Goal: Task Accomplishment & Management: Use online tool/utility

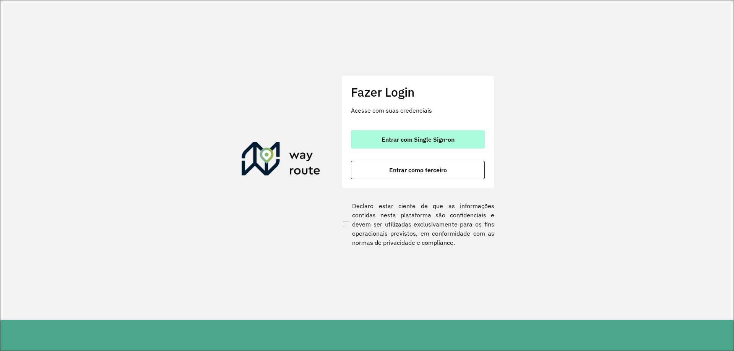
click at [427, 138] on span "Entrar com Single Sign-on" at bounding box center [418, 140] width 73 height 6
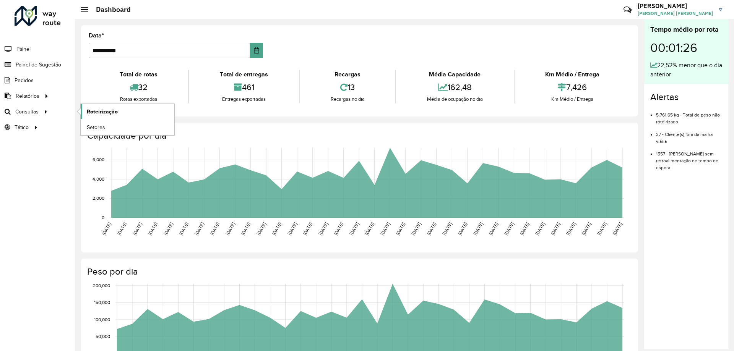
click at [107, 114] on span "Roteirização" at bounding box center [102, 112] width 31 height 8
click at [102, 111] on span "Roteirização" at bounding box center [102, 112] width 31 height 8
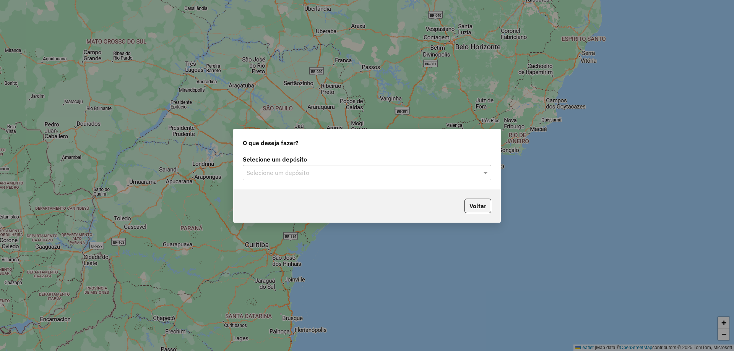
click at [300, 176] on input "text" at bounding box center [360, 173] width 226 height 9
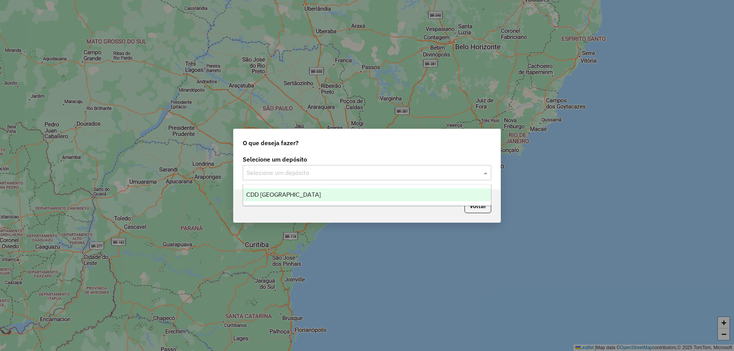
click at [292, 195] on div "CDD [GEOGRAPHIC_DATA]" at bounding box center [367, 195] width 248 height 13
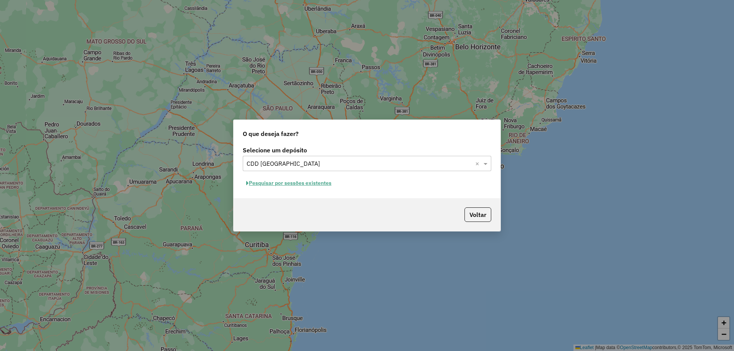
click at [290, 179] on button "Pesquisar por sessões existentes" at bounding box center [289, 183] width 92 height 12
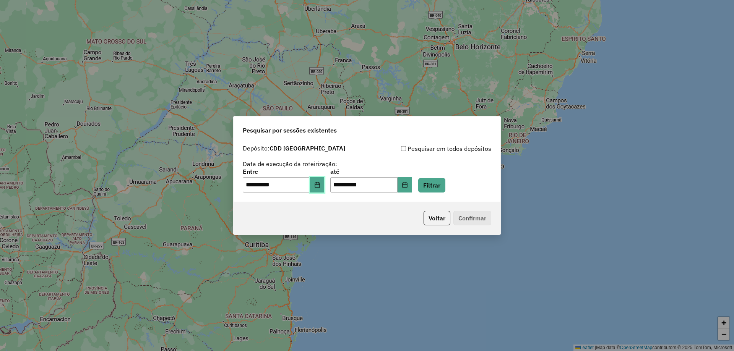
click at [319, 186] on icon "Choose Date" at bounding box center [317, 185] width 6 height 6
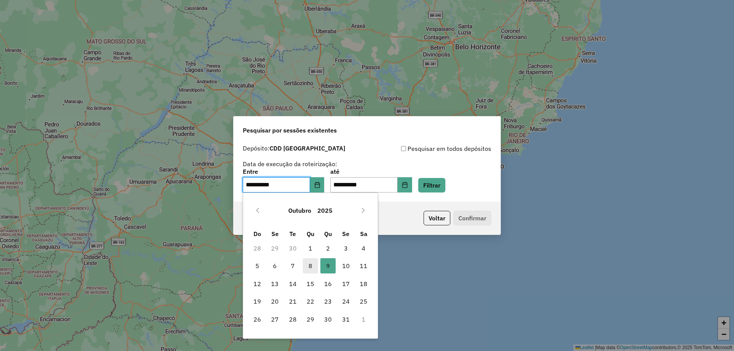
click at [311, 264] on span "8" at bounding box center [310, 265] width 15 height 15
type input "**********"
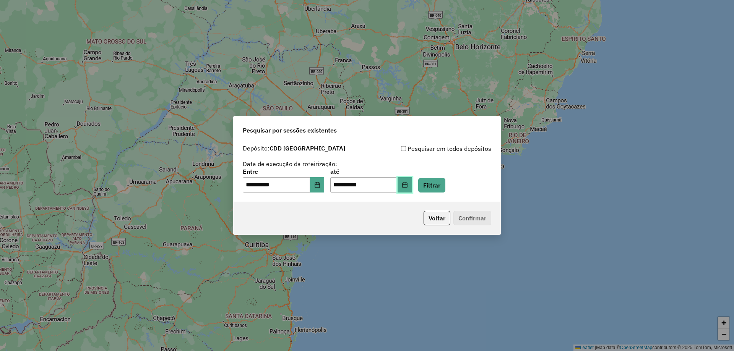
click at [412, 188] on button "Choose Date" at bounding box center [405, 184] width 15 height 15
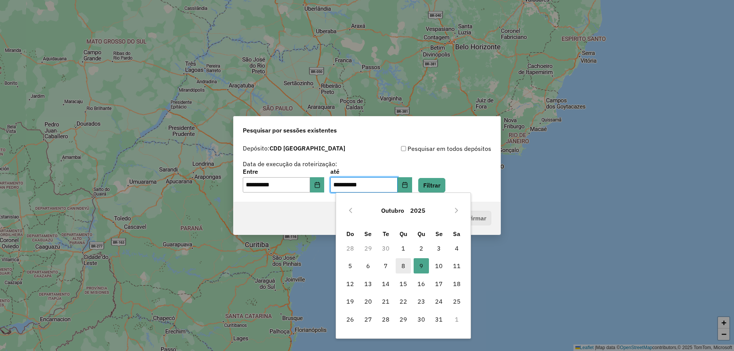
click at [401, 270] on span "8" at bounding box center [403, 265] width 15 height 15
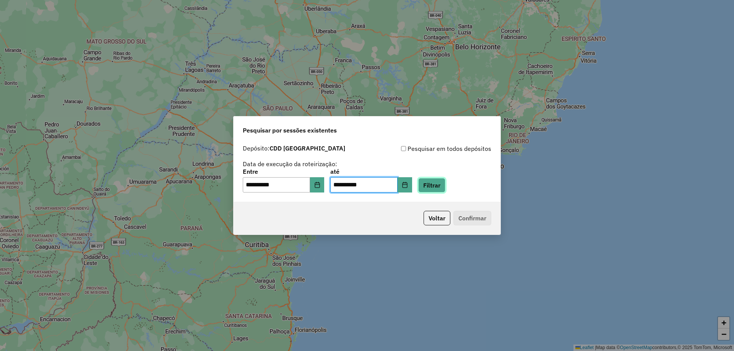
click at [445, 183] on button "Filtrar" at bounding box center [431, 185] width 27 height 15
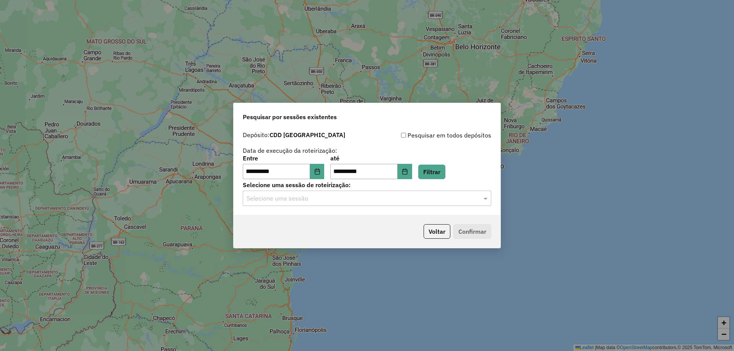
click at [295, 200] on input "text" at bounding box center [360, 198] width 226 height 9
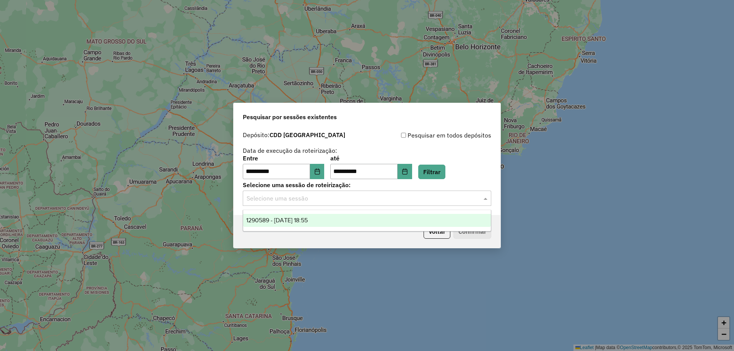
click at [287, 219] on span "1290589 - 08/10/2025 18:55" at bounding box center [277, 220] width 62 height 7
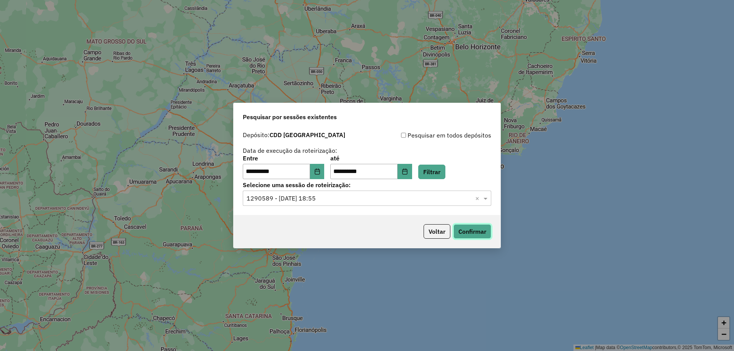
click at [471, 234] on button "Confirmar" at bounding box center [472, 231] width 38 height 15
click at [407, 169] on icon "Choose Date" at bounding box center [404, 172] width 5 height 6
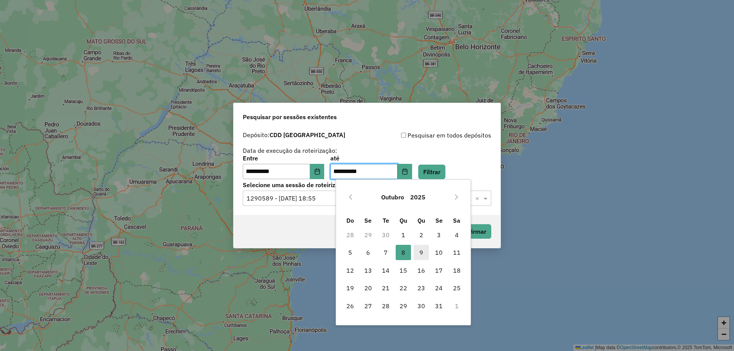
click at [425, 259] on span "9" at bounding box center [421, 252] width 15 height 15
type input "**********"
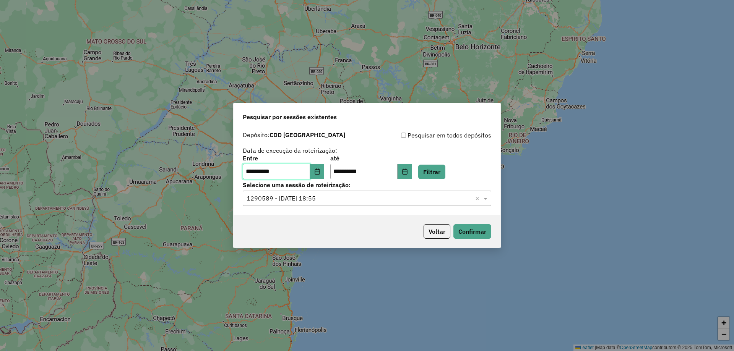
click at [310, 170] on input "**********" at bounding box center [276, 171] width 67 height 15
click at [320, 171] on button "Choose Date" at bounding box center [317, 171] width 15 height 15
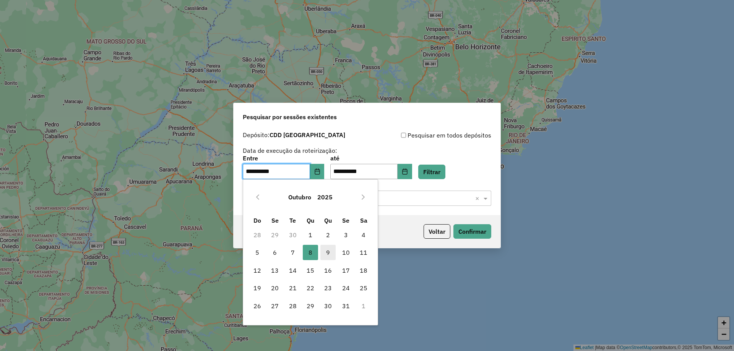
click at [323, 253] on span "9" at bounding box center [327, 252] width 15 height 15
type input "**********"
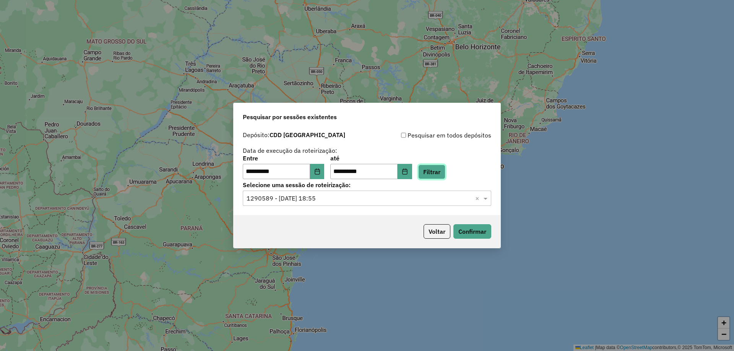
click at [445, 173] on button "Filtrar" at bounding box center [431, 172] width 27 height 15
click at [361, 198] on input "text" at bounding box center [360, 198] width 226 height 9
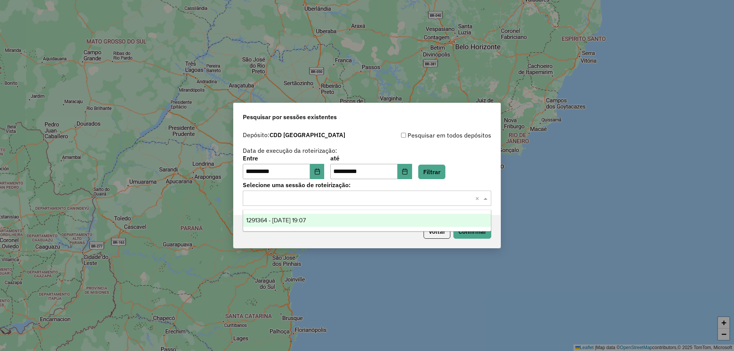
click at [325, 222] on div "1291364 - 09/10/2025 19:07" at bounding box center [367, 220] width 248 height 13
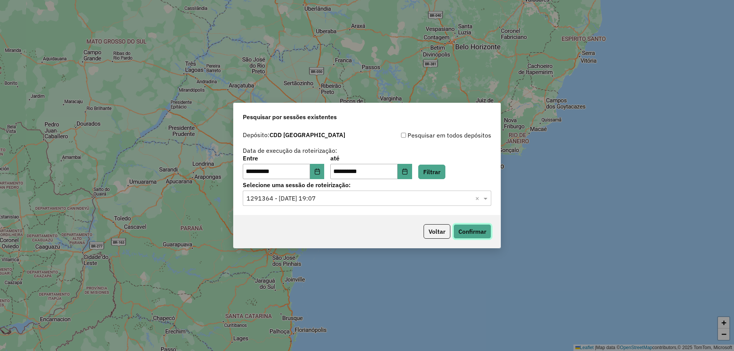
click at [474, 237] on button "Confirmar" at bounding box center [472, 231] width 38 height 15
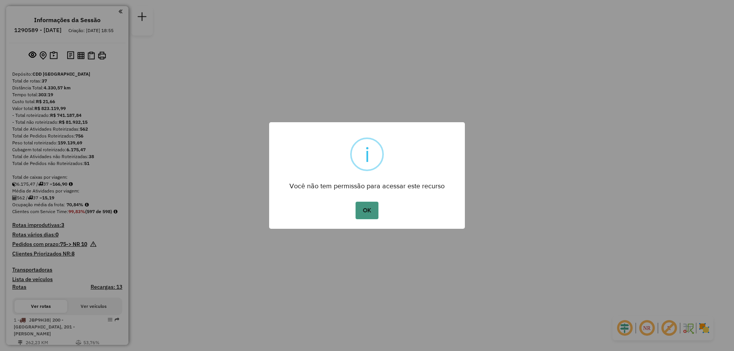
click at [369, 207] on button "OK" at bounding box center [367, 211] width 23 height 18
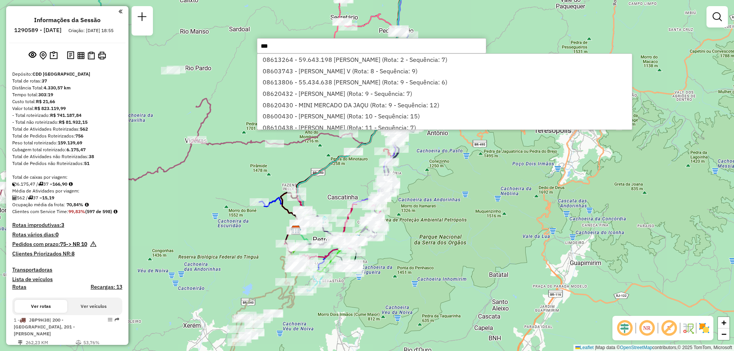
type input "****"
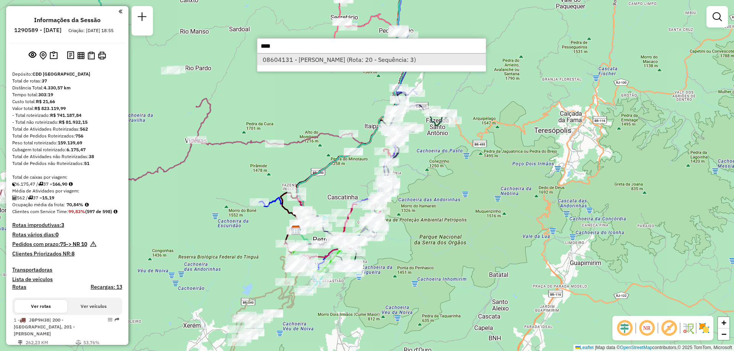
click at [386, 58] on li "08604131 - ALEX SOARES DA CRUZ (Rota: 20 - Sequência: 3)" at bounding box center [371, 59] width 229 height 11
select select "**********"
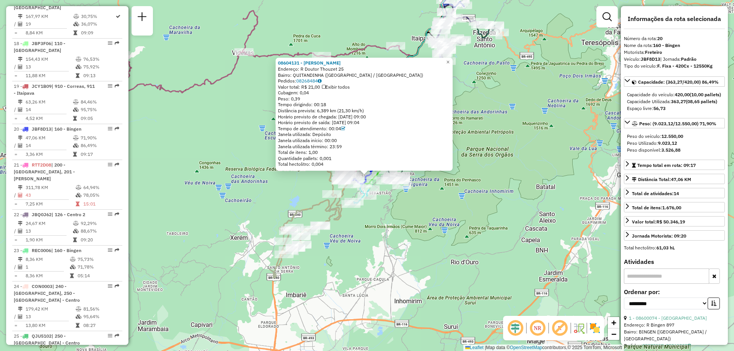
scroll to position [1109, 0]
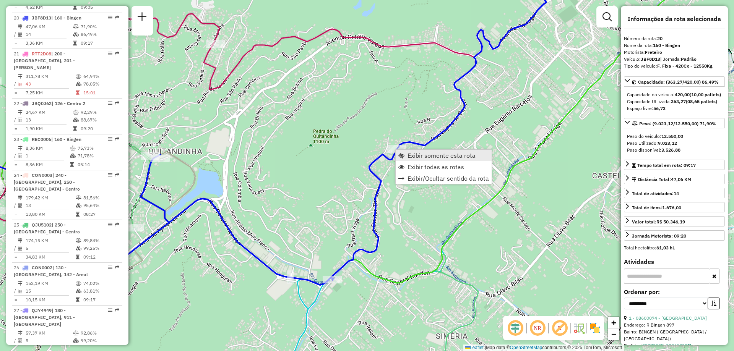
click at [410, 154] on span "Exibir somente esta rota" at bounding box center [442, 156] width 68 height 6
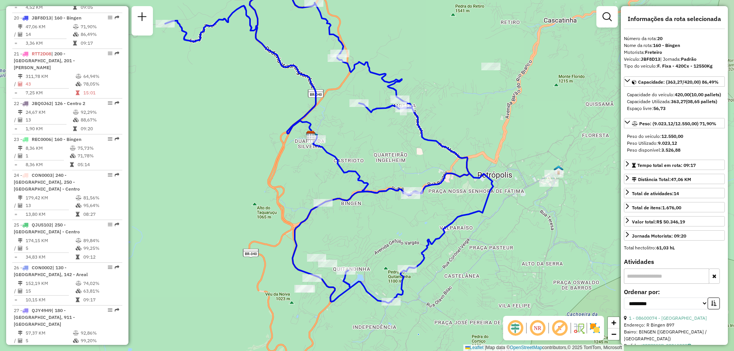
drag, startPoint x: 294, startPoint y: 215, endPoint x: 256, endPoint y: 184, distance: 49.2
click at [256, 184] on div "Janela de atendimento Grade de atendimento Capacidade Transportadoras Veículos …" at bounding box center [367, 175] width 734 height 351
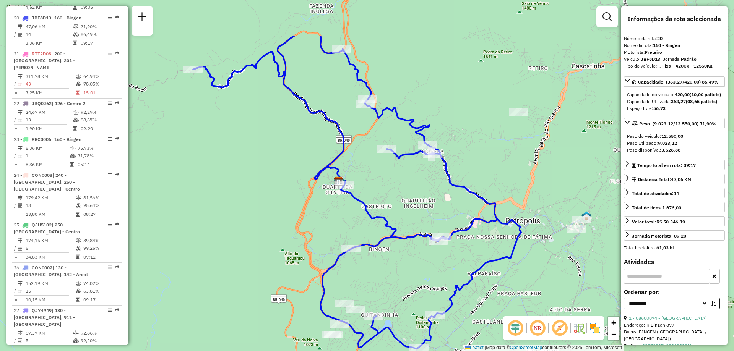
drag, startPoint x: 338, startPoint y: 201, endPoint x: 390, endPoint y: 272, distance: 88.2
click at [390, 272] on div "Janela de atendimento Grade de atendimento Capacidade Transportadoras Veículos …" at bounding box center [367, 175] width 734 height 351
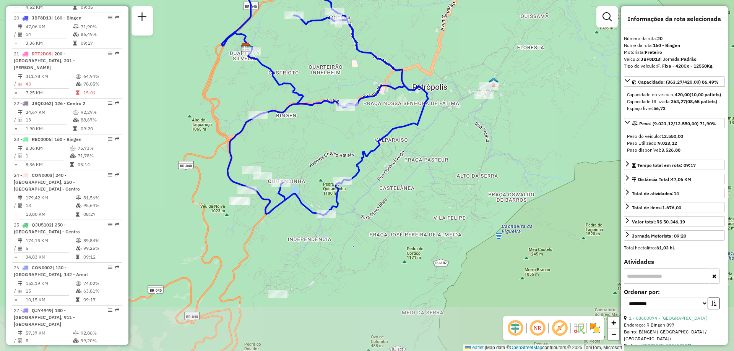
drag, startPoint x: 401, startPoint y: 280, endPoint x: 308, endPoint y: 146, distance: 162.9
click at [308, 146] on div "Janela de atendimento Grade de atendimento Capacidade Transportadoras Veículos …" at bounding box center [367, 175] width 734 height 351
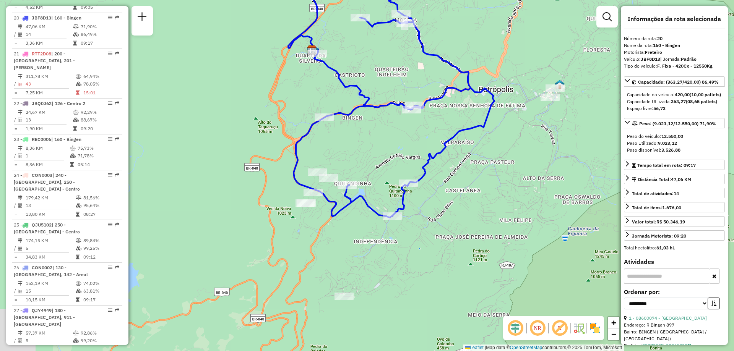
drag, startPoint x: 307, startPoint y: 270, endPoint x: 382, endPoint y: 273, distance: 75.8
click at [382, 273] on div "Janela de atendimento Grade de atendimento Capacidade Transportadoras Veículos …" at bounding box center [367, 175] width 734 height 351
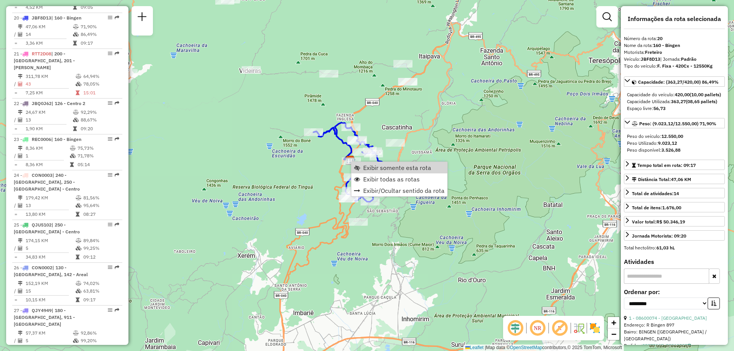
click at [466, 130] on div "Janela de atendimento Grade de atendimento Capacidade Transportadoras Veículos …" at bounding box center [367, 175] width 734 height 351
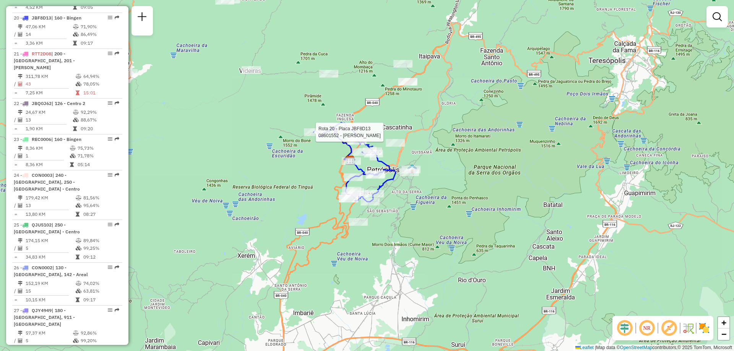
select select "**********"
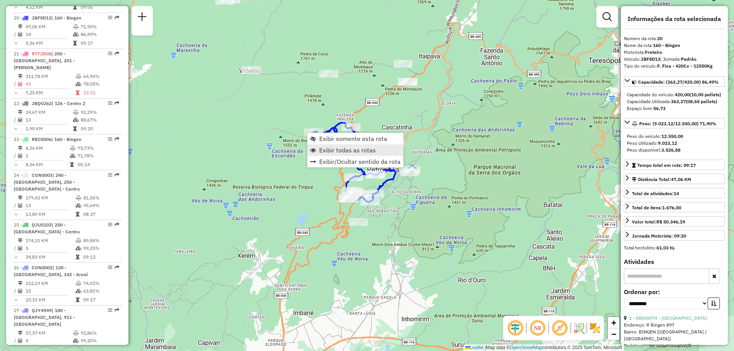
click at [333, 149] on span "Exibir todas as rotas" at bounding box center [347, 150] width 57 height 6
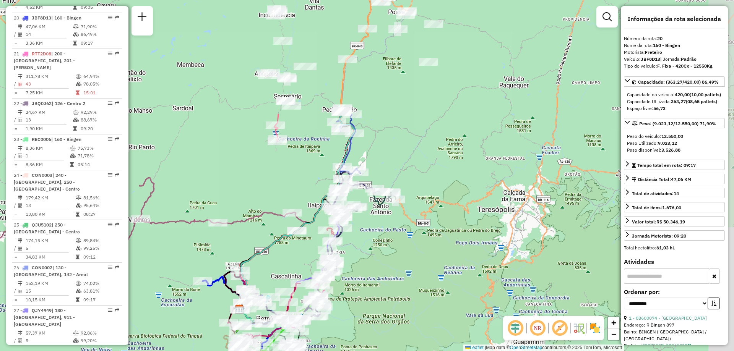
drag, startPoint x: 522, startPoint y: 136, endPoint x: 400, endPoint y: 294, distance: 199.2
click at [400, 294] on div "Janela de atendimento Grade de atendimento Capacidade Transportadoras Veículos …" at bounding box center [367, 175] width 734 height 351
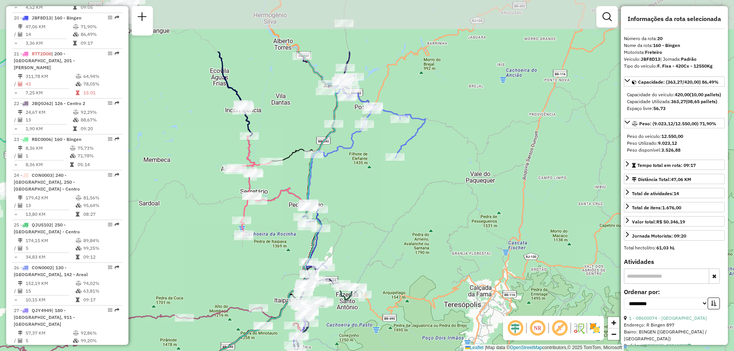
drag, startPoint x: 488, startPoint y: 86, endPoint x: 465, endPoint y: 174, distance: 90.6
click at [465, 174] on div "Janela de atendimento Grade de atendimento Capacidade Transportadoras Veículos …" at bounding box center [367, 175] width 734 height 351
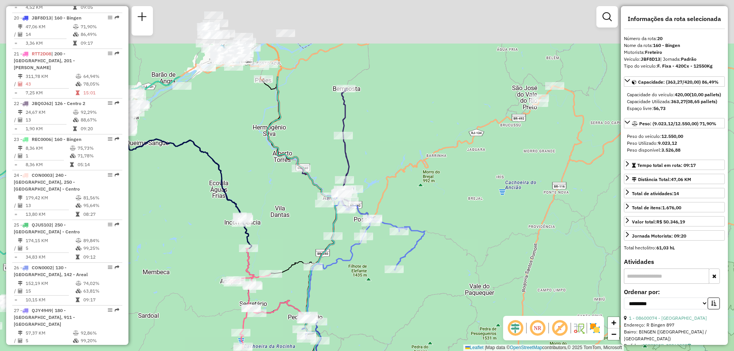
drag, startPoint x: 453, startPoint y: 166, endPoint x: 452, endPoint y: 203, distance: 36.8
click at [452, 203] on div "Janela de atendimento Grade de atendimento Capacidade Transportadoras Veículos …" at bounding box center [367, 175] width 734 height 351
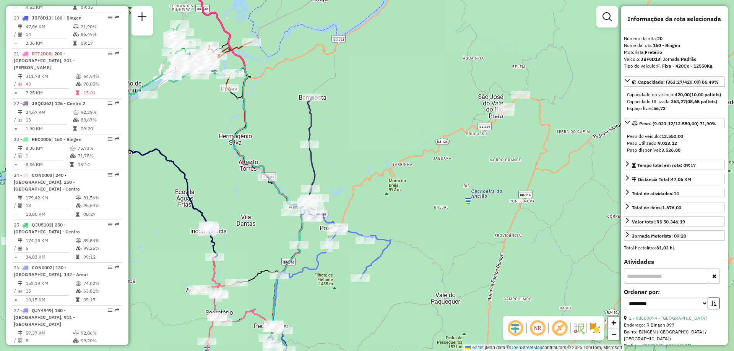
drag, startPoint x: 473, startPoint y: 216, endPoint x: 441, endPoint y: 219, distance: 32.3
click at [441, 219] on div "Janela de atendimento Grade de atendimento Capacidade Transportadoras Veículos …" at bounding box center [367, 175] width 734 height 351
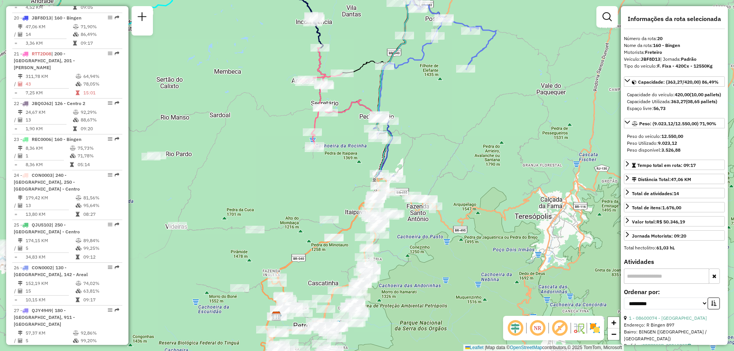
drag, startPoint x: 395, startPoint y: 309, endPoint x: 501, endPoint y: 103, distance: 231.7
click at [501, 103] on div "Janela de atendimento Grade de atendimento Capacidade Transportadoras Veículos …" at bounding box center [367, 175] width 734 height 351
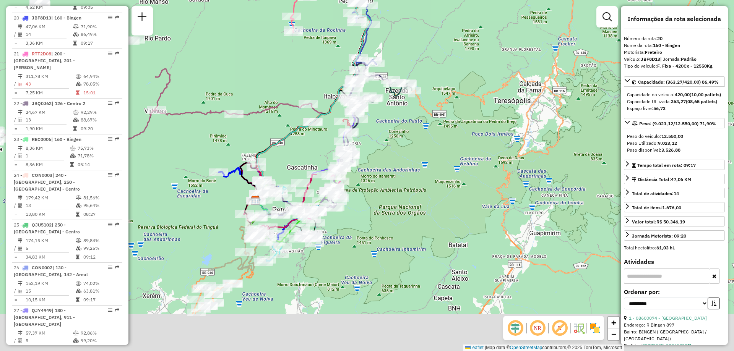
drag, startPoint x: 496, startPoint y: 259, endPoint x: 473, endPoint y: 141, distance: 120.7
click at [473, 141] on div "Janela de atendimento Grade de atendimento Capacidade Transportadoras Veículos …" at bounding box center [367, 175] width 734 height 351
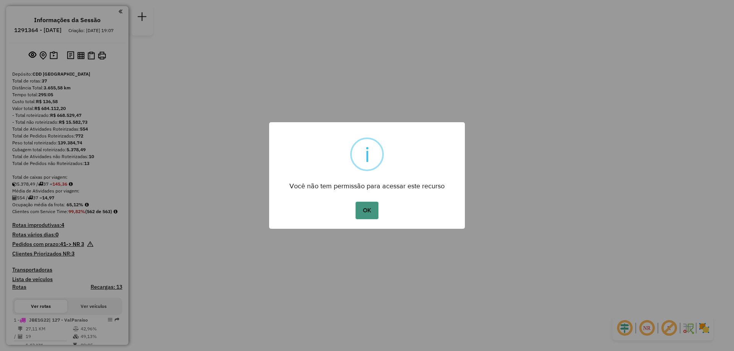
click at [367, 210] on button "OK" at bounding box center [367, 211] width 23 height 18
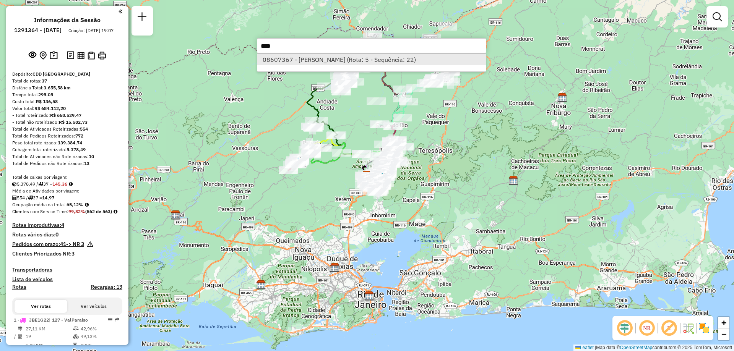
type input "****"
click at [343, 61] on li "08607367 - [PERSON_NAME] (Rota: 5 - Sequência: 22)" at bounding box center [371, 59] width 229 height 11
select select "**********"
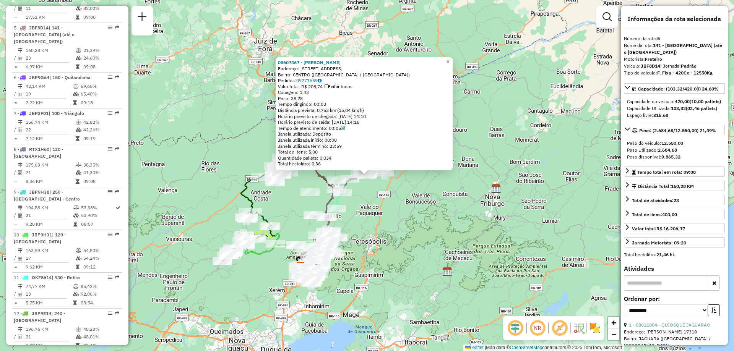
scroll to position [481, 0]
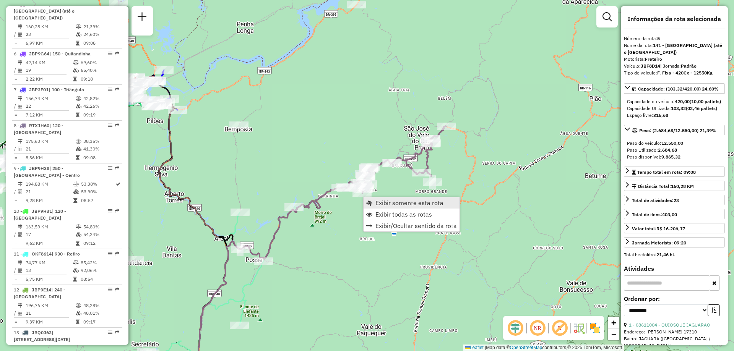
click at [379, 203] on span "Exibir somente esta rota" at bounding box center [409, 203] width 68 height 6
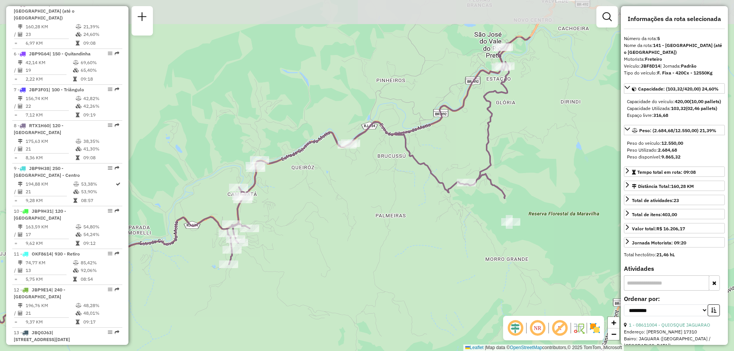
drag, startPoint x: 471, startPoint y: 128, endPoint x: 337, endPoint y: 202, distance: 153.0
click at [337, 202] on div "Janela de atendimento Grade de atendimento Capacidade Transportadoras Veículos …" at bounding box center [367, 175] width 734 height 351
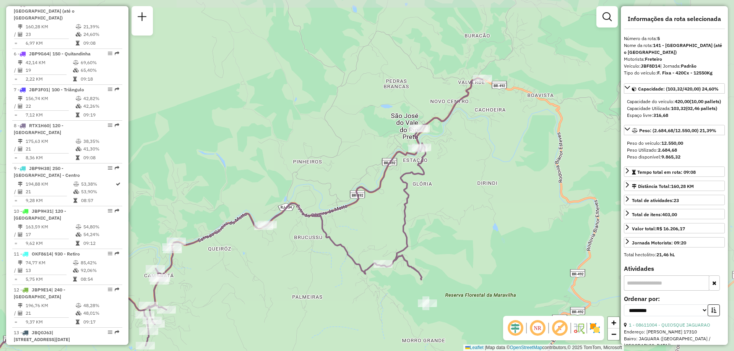
drag, startPoint x: 575, startPoint y: 127, endPoint x: 504, endPoint y: 205, distance: 104.8
click at [504, 205] on div "Janela de atendimento Grade de atendimento Capacidade Transportadoras Veículos …" at bounding box center [367, 175] width 734 height 351
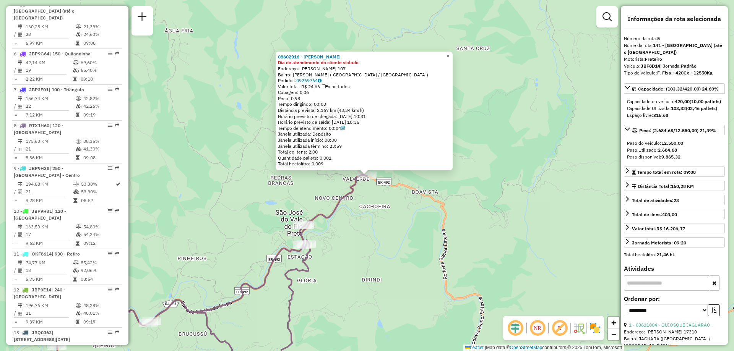
click at [450, 53] on span "×" at bounding box center [447, 56] width 3 height 7
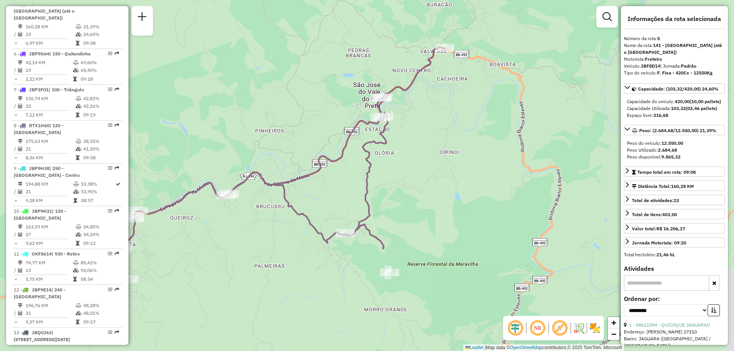
drag, startPoint x: 373, startPoint y: 234, endPoint x: 451, endPoint y: 106, distance: 149.4
click at [451, 106] on div "Janela de atendimento Grade de atendimento Capacidade Transportadoras Veículos …" at bounding box center [367, 175] width 734 height 351
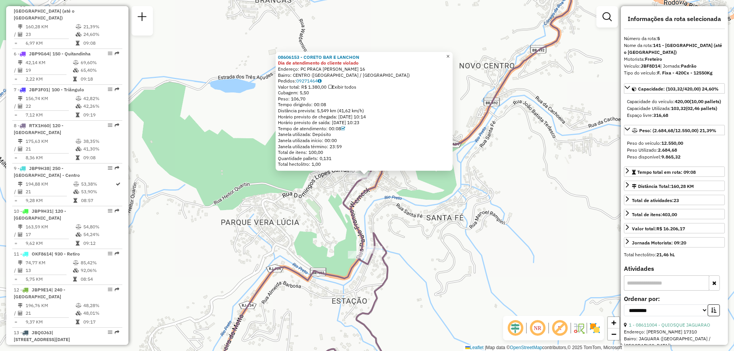
click at [450, 55] on span "×" at bounding box center [447, 56] width 3 height 7
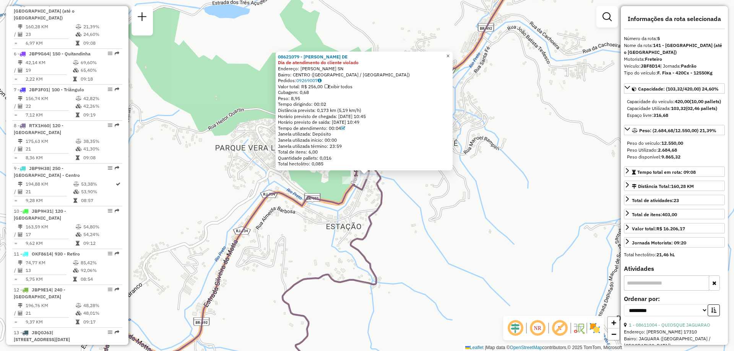
click at [450, 53] on span "×" at bounding box center [447, 56] width 3 height 7
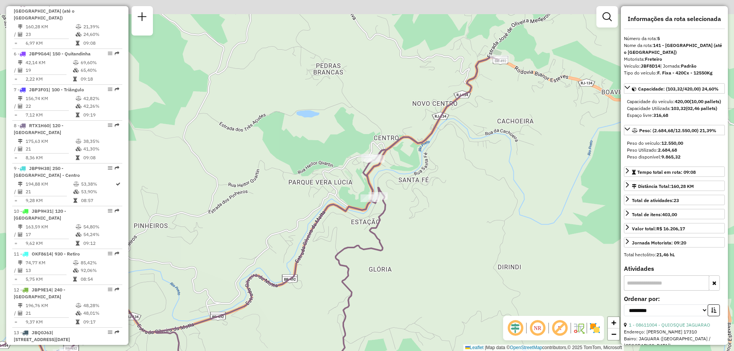
drag, startPoint x: 468, startPoint y: 147, endPoint x: 446, endPoint y: 176, distance: 36.8
click at [446, 176] on div "Janela de atendimento Grade de atendimento Capacidade Transportadoras Veículos …" at bounding box center [367, 175] width 734 height 351
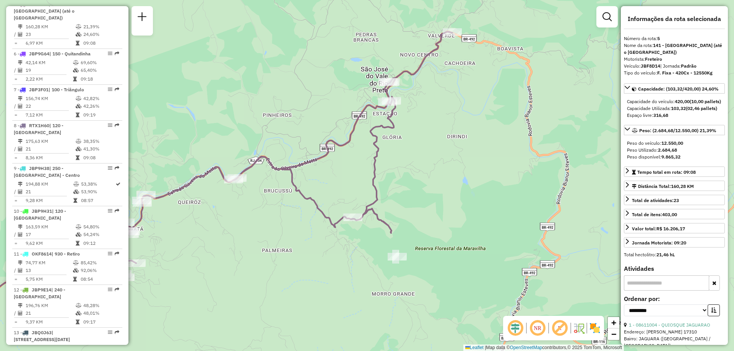
drag, startPoint x: 247, startPoint y: 169, endPoint x: 303, endPoint y: 86, distance: 100.4
click at [303, 86] on div "Janela de atendimento Grade de atendimento Capacidade Transportadoras Veículos …" at bounding box center [367, 175] width 734 height 351
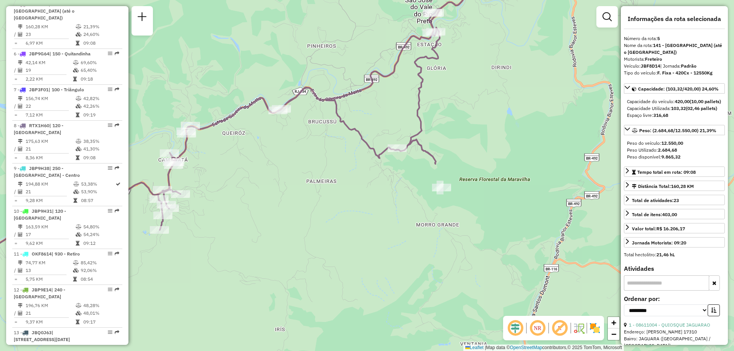
drag, startPoint x: 260, startPoint y: 255, endPoint x: 304, endPoint y: 185, distance: 82.2
click at [304, 185] on div "Janela de atendimento Grade de atendimento Capacidade Transportadoras Veículos …" at bounding box center [367, 175] width 734 height 351
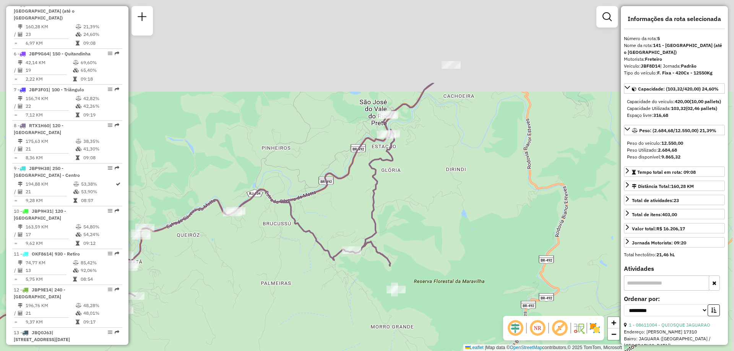
drag, startPoint x: 460, startPoint y: 83, endPoint x: 408, endPoint y: 206, distance: 133.0
click at [408, 206] on div "Janela de atendimento Grade de atendimento Capacidade Transportadoras Veículos …" at bounding box center [367, 175] width 734 height 351
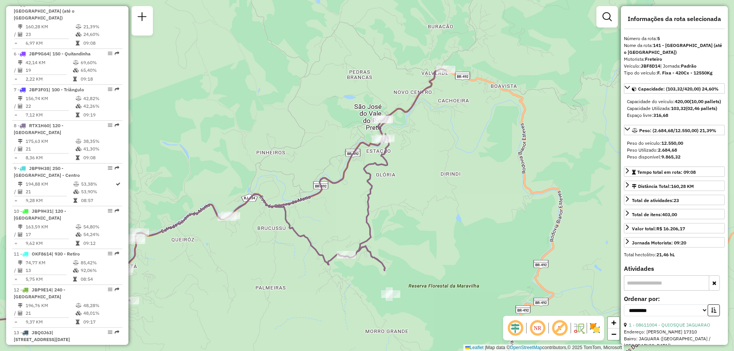
click at [463, 180] on div "Janela de atendimento Grade de atendimento Capacidade Transportadoras Veículos …" at bounding box center [367, 175] width 734 height 351
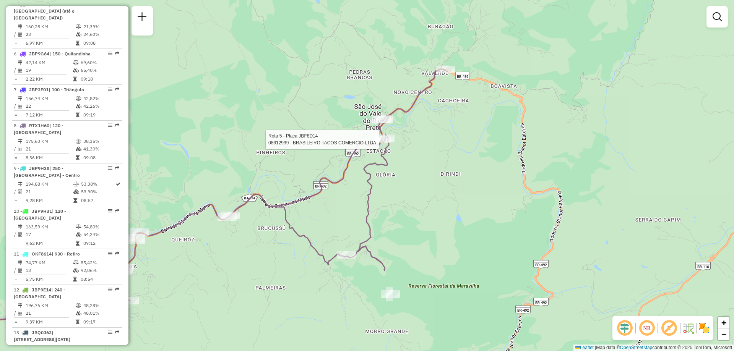
select select "**********"
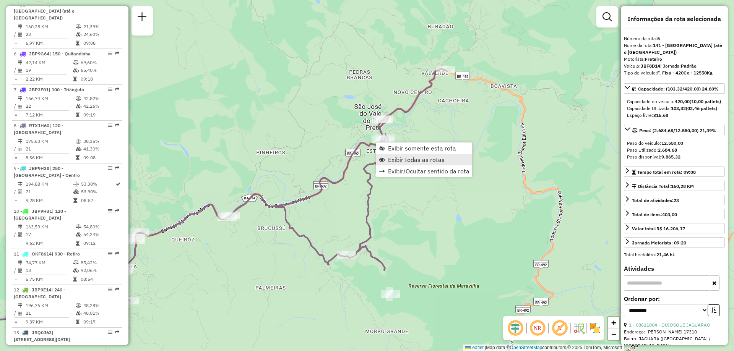
click at [398, 157] on span "Exibir todas as rotas" at bounding box center [416, 160] width 57 height 6
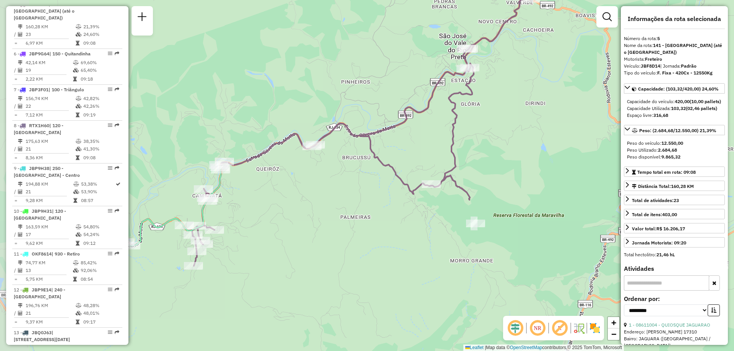
drag, startPoint x: 296, startPoint y: 150, endPoint x: 380, endPoint y: 79, distance: 110.5
click at [380, 79] on div "Janela de atendimento Grade de atendimento Capacidade Transportadoras Veículos …" at bounding box center [367, 175] width 734 height 351
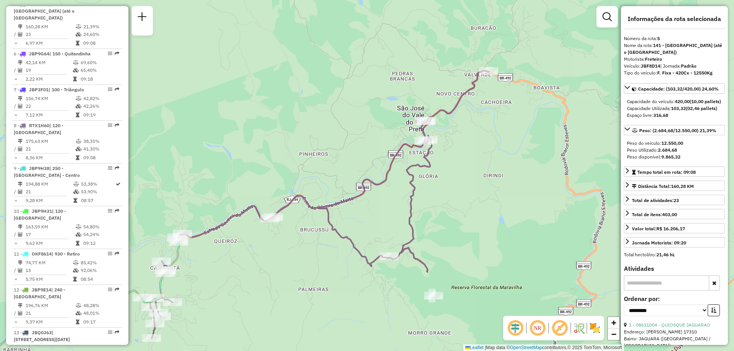
drag, startPoint x: 544, startPoint y: 108, endPoint x: 502, endPoint y: 180, distance: 83.6
click at [502, 180] on div "Janela de atendimento Grade de atendimento Capacidade Transportadoras Veículos …" at bounding box center [367, 175] width 734 height 351
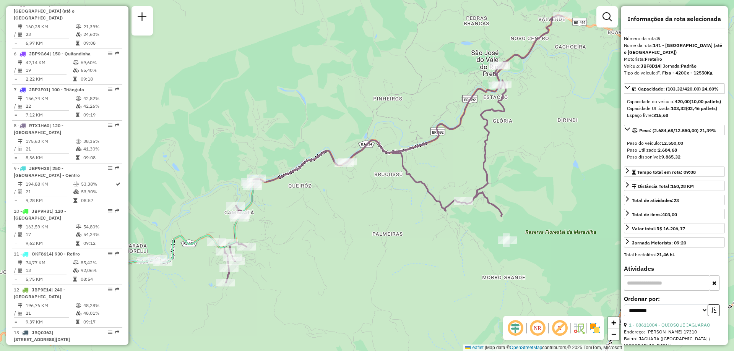
drag, startPoint x: 472, startPoint y: 195, endPoint x: 546, endPoint y: 139, distance: 92.6
click at [546, 139] on div "Janela de atendimento Grade de atendimento Capacidade Transportadoras Veículos …" at bounding box center [367, 175] width 734 height 351
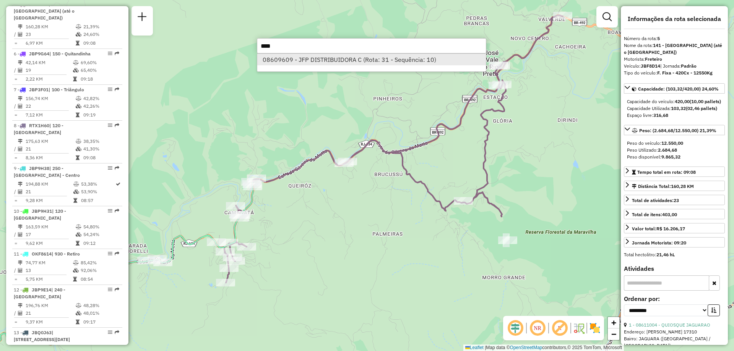
type input "****"
click at [413, 60] on li "08609609 - JFP DISTRIBUIDORA C (Rota: 31 - Sequência: 10)" at bounding box center [371, 59] width 229 height 11
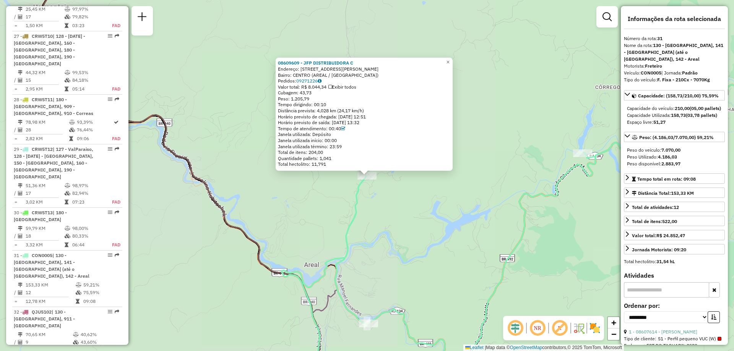
scroll to position [1601, 0]
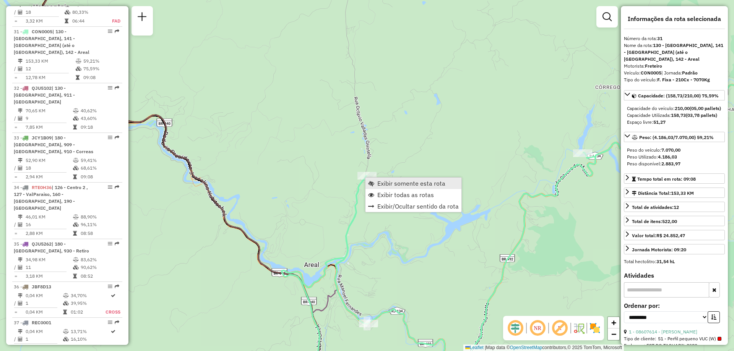
click at [393, 182] on span "Exibir somente esta rota" at bounding box center [411, 183] width 68 height 6
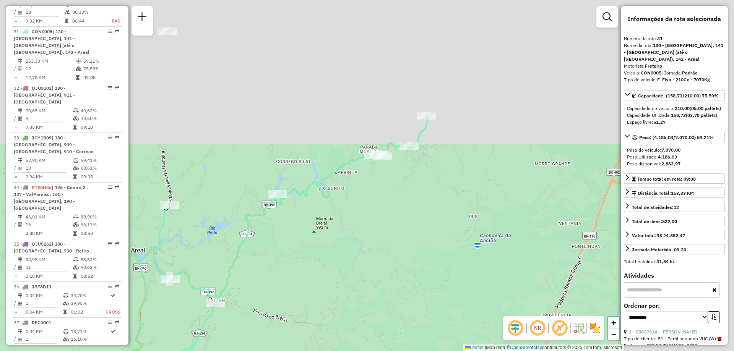
drag, startPoint x: 486, startPoint y: 106, endPoint x: 356, endPoint y: 249, distance: 194.1
click at [356, 249] on div "Janela de atendimento Grade de atendimento Capacidade Transportadoras Veículos …" at bounding box center [367, 175] width 734 height 351
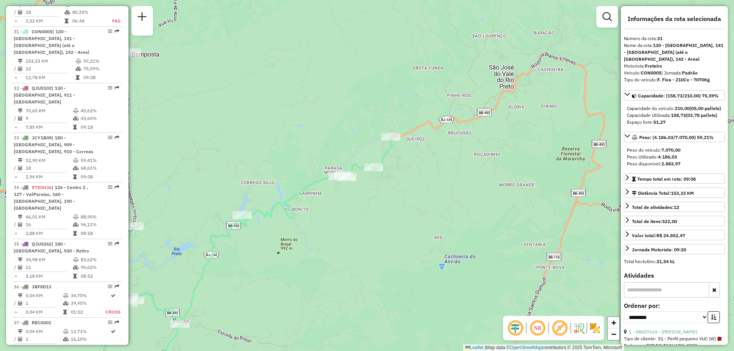
drag, startPoint x: 432, startPoint y: 168, endPoint x: 421, endPoint y: 174, distance: 12.2
click at [421, 174] on div "Janela de atendimento Grade de atendimento Capacidade Transportadoras Veículos …" at bounding box center [367, 175] width 734 height 351
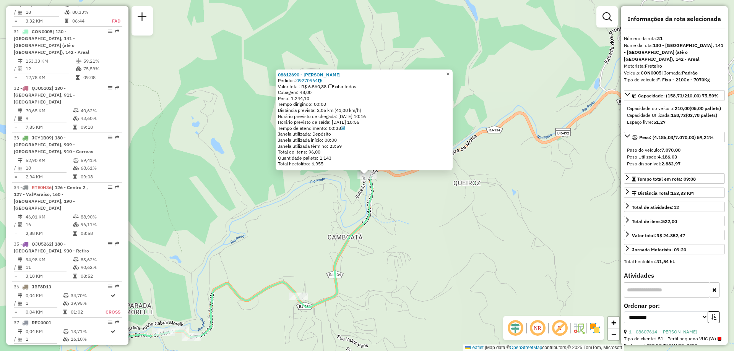
click at [453, 75] on link "×" at bounding box center [448, 74] width 9 height 9
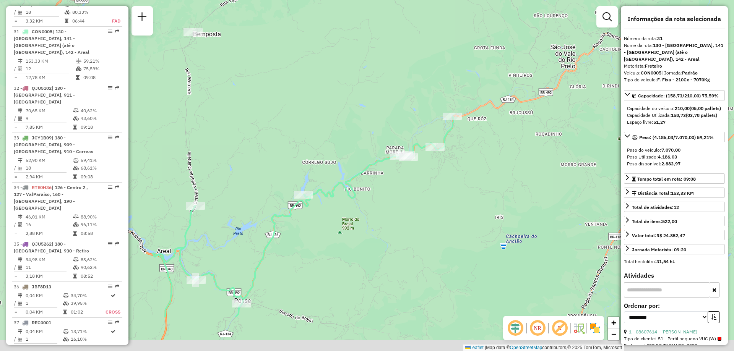
drag, startPoint x: 244, startPoint y: 183, endPoint x: 372, endPoint y: 113, distance: 146.0
click at [372, 113] on div "Janela de atendimento Grade de atendimento Capacidade Transportadoras Veículos …" at bounding box center [367, 175] width 734 height 351
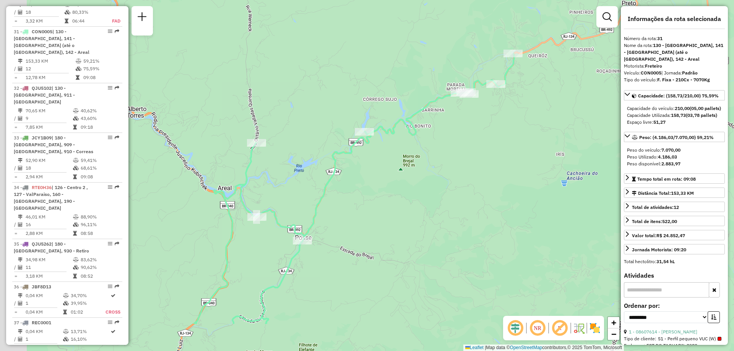
drag, startPoint x: 303, startPoint y: 129, endPoint x: 361, endPoint y: 67, distance: 85.0
click at [361, 67] on div "Janela de atendimento Grade de atendimento Capacidade Transportadoras Veículos …" at bounding box center [367, 175] width 734 height 351
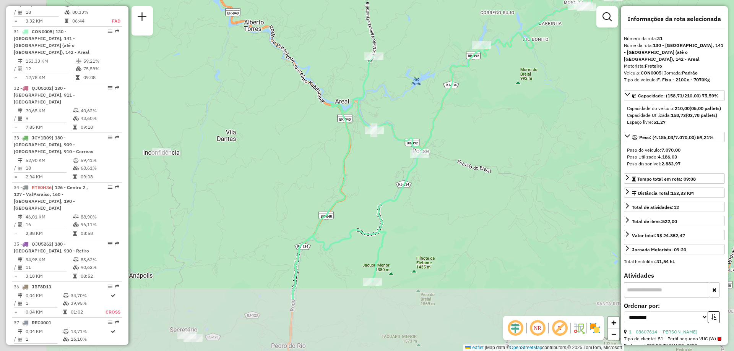
drag, startPoint x: 371, startPoint y: 238, endPoint x: 488, endPoint y: 151, distance: 146.0
click at [488, 151] on div "Janela de atendimento Grade de atendimento Capacidade Transportadoras Veículos …" at bounding box center [367, 175] width 734 height 351
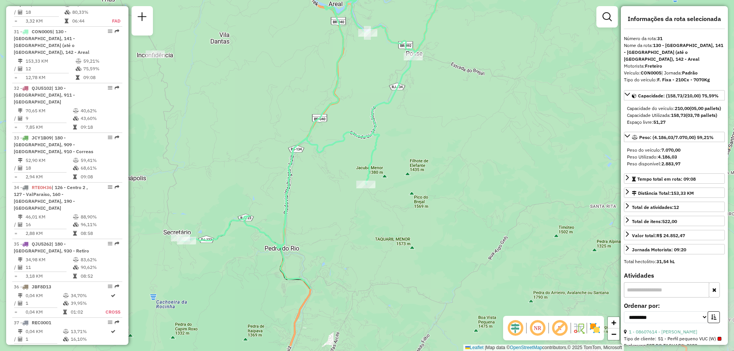
drag, startPoint x: 471, startPoint y: 284, endPoint x: 465, endPoint y: 186, distance: 97.7
click at [465, 186] on div "Janela de atendimento Grade de atendimento Capacidade Transportadoras Veículos …" at bounding box center [367, 175] width 734 height 351
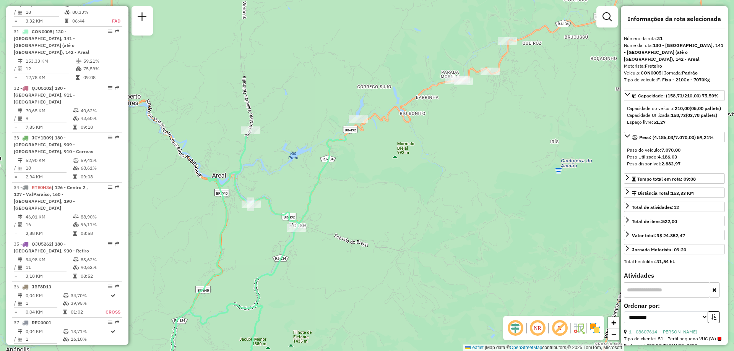
drag, startPoint x: 553, startPoint y: 47, endPoint x: 436, endPoint y: 219, distance: 207.5
click at [436, 219] on div "Janela de atendimento Grade de atendimento Capacidade Transportadoras Veículos …" at bounding box center [367, 175] width 734 height 351
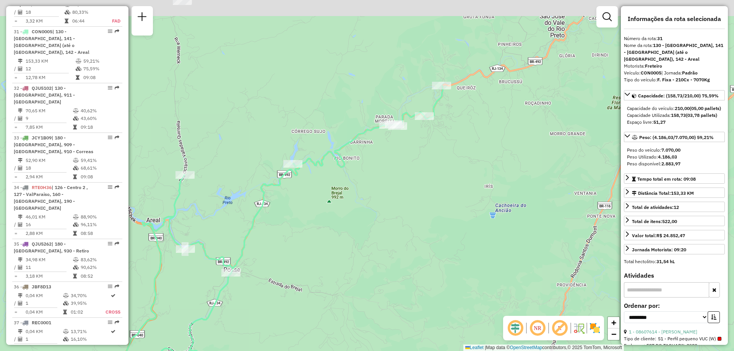
drag, startPoint x: 520, startPoint y: 88, endPoint x: 454, endPoint y: 133, distance: 80.3
click at [454, 133] on div "Janela de atendimento Grade de atendimento Capacidade Transportadoras Veículos …" at bounding box center [367, 175] width 734 height 351
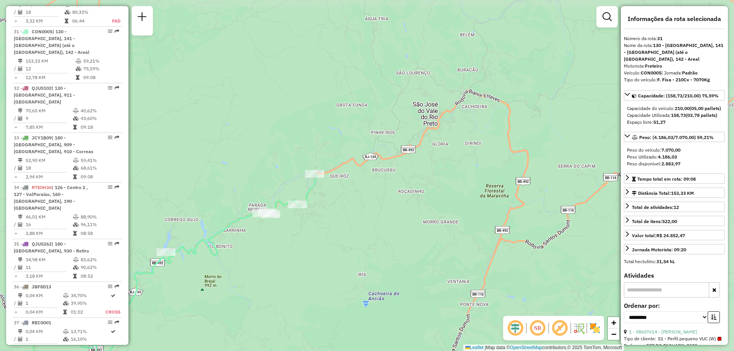
drag, startPoint x: 499, startPoint y: 130, endPoint x: 379, endPoint y: 216, distance: 147.9
click at [379, 216] on div "Janela de atendimento Grade de atendimento Capacidade Transportadoras Veículos …" at bounding box center [367, 175] width 734 height 351
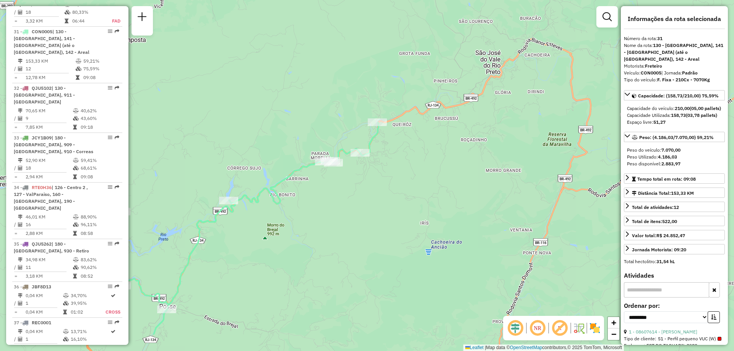
drag, startPoint x: 355, startPoint y: 223, endPoint x: 424, endPoint y: 160, distance: 93.6
click at [424, 160] on div "Janela de atendimento Grade de atendimento Capacidade Transportadoras Veículos …" at bounding box center [367, 175] width 734 height 351
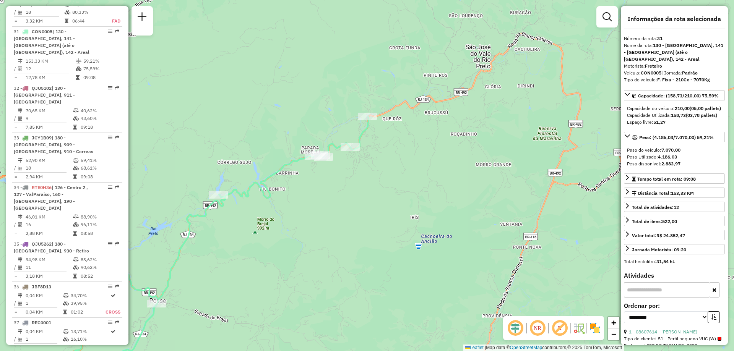
drag, startPoint x: 315, startPoint y: 97, endPoint x: 298, endPoint y: 103, distance: 17.4
click at [298, 103] on div "Janela de atendimento Grade de atendimento Capacidade Transportadoras Veículos …" at bounding box center [367, 175] width 734 height 351
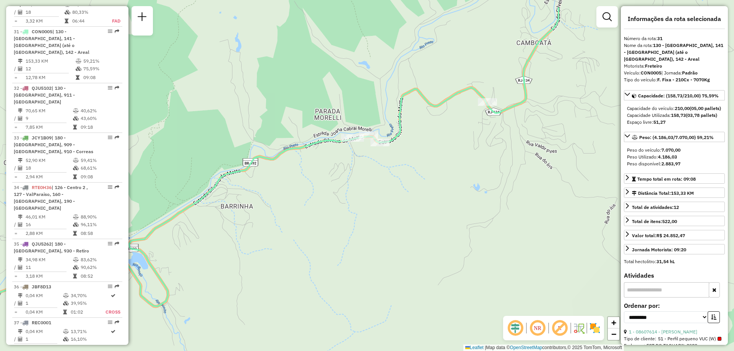
drag, startPoint x: 297, startPoint y: 124, endPoint x: 324, endPoint y: 166, distance: 50.4
click at [324, 166] on div "Janela de atendimento Grade de atendimento Capacidade Transportadoras Veículos …" at bounding box center [367, 175] width 734 height 351
click at [352, 142] on div at bounding box center [352, 138] width 23 height 8
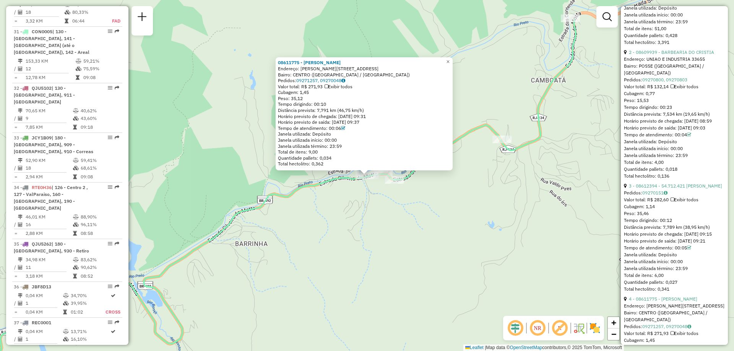
scroll to position [459, 0]
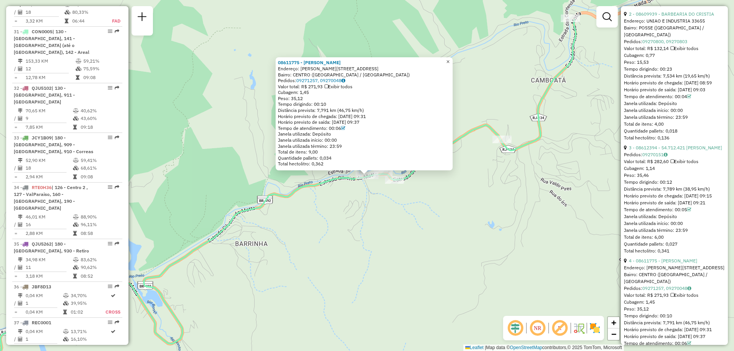
click at [450, 60] on span "×" at bounding box center [447, 62] width 3 height 7
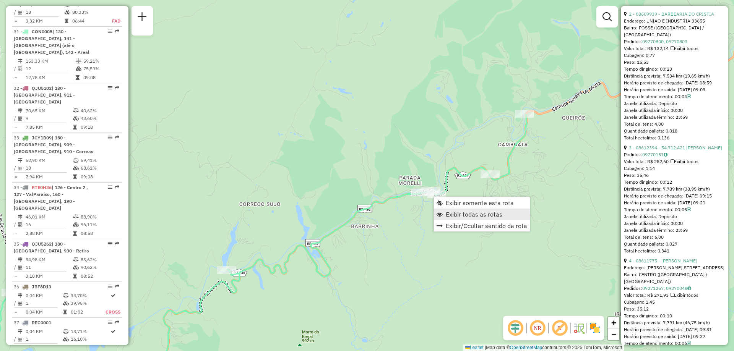
click at [452, 216] on span "Exibir todas as rotas" at bounding box center [474, 214] width 57 height 6
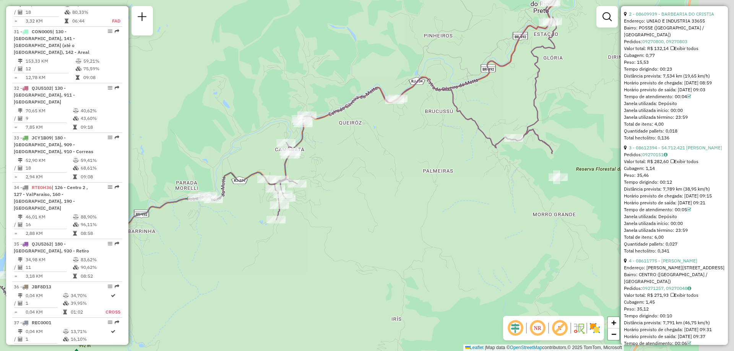
drag, startPoint x: 480, startPoint y: 265, endPoint x: 256, endPoint y: 270, distance: 224.1
click at [256, 270] on div "Janela de atendimento Grade de atendimento Capacidade Transportadoras Veículos …" at bounding box center [367, 175] width 734 height 351
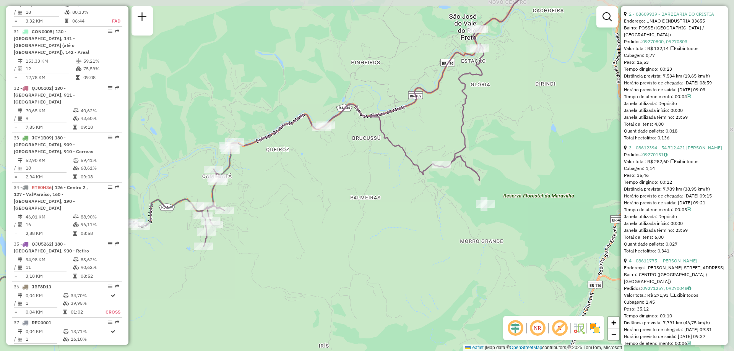
drag, startPoint x: 436, startPoint y: 242, endPoint x: 364, endPoint y: 268, distance: 76.4
click at [364, 268] on div "Janela de atendimento Grade de atendimento Capacidade Transportadoras Veículos …" at bounding box center [367, 175] width 734 height 351
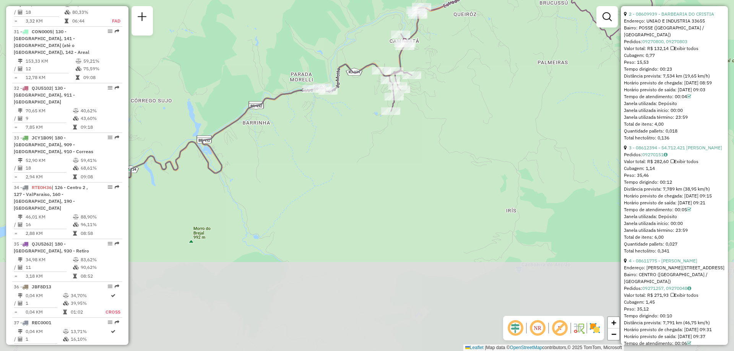
drag, startPoint x: 302, startPoint y: 256, endPoint x: 538, endPoint y: 88, distance: 290.1
click at [538, 88] on div "Janela de atendimento Grade de atendimento Capacidade Transportadoras Veículos …" at bounding box center [367, 175] width 734 height 351
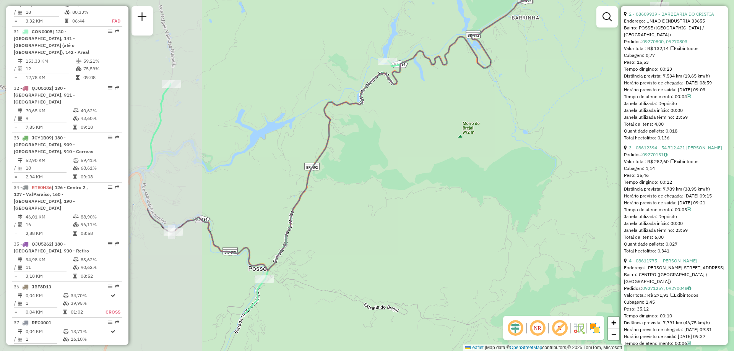
drag, startPoint x: 292, startPoint y: 219, endPoint x: 512, endPoint y: 146, distance: 231.8
click at [512, 146] on div "Janela de atendimento Grade de atendimento Capacidade Transportadoras Veículos …" at bounding box center [367, 175] width 734 height 351
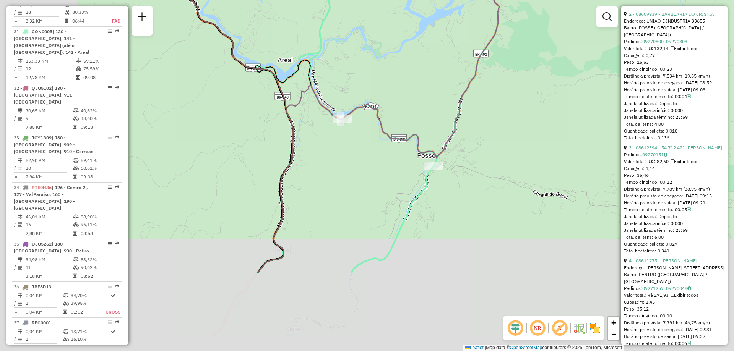
drag, startPoint x: 408, startPoint y: 188, endPoint x: 577, endPoint y: 75, distance: 203.9
click at [577, 75] on div "Janela de atendimento Grade de atendimento Capacidade Transportadoras Veículos …" at bounding box center [367, 175] width 734 height 351
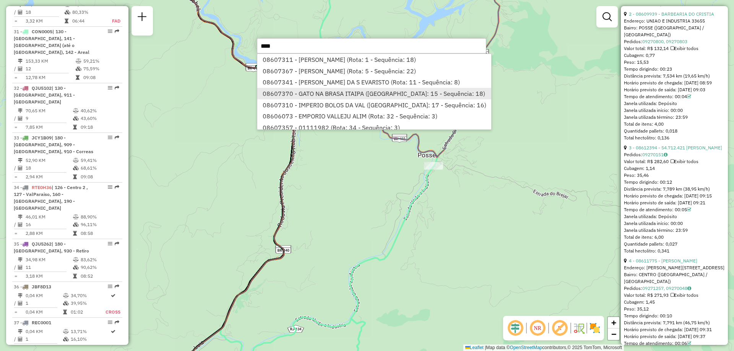
scroll to position [10, 0]
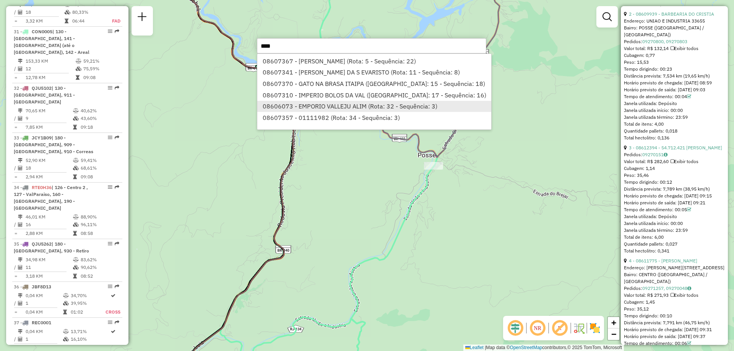
type input "****"
click at [316, 104] on li "08606073 - EMPORIO VALLEJU ALIM (Rota: 32 - Sequência: 3)" at bounding box center [374, 106] width 234 height 11
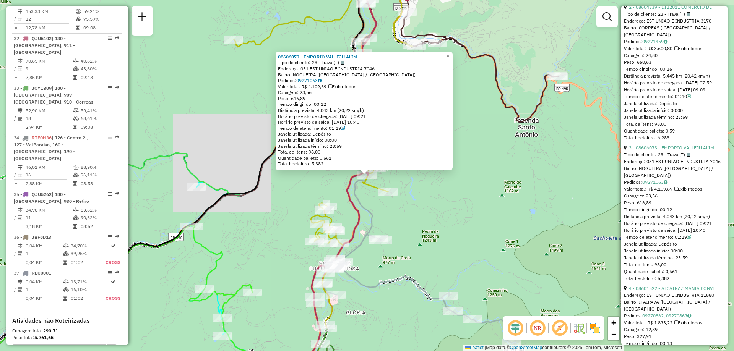
scroll to position [1651, 0]
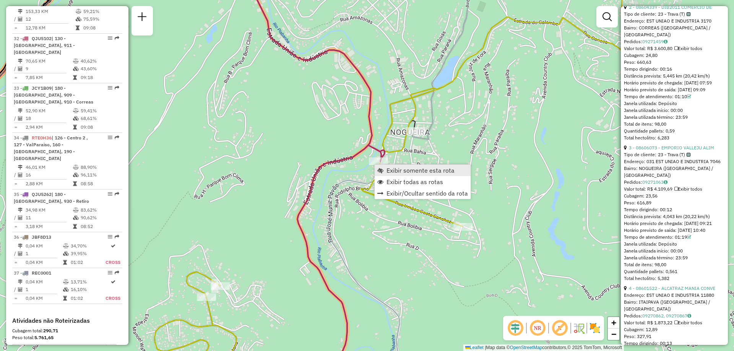
click at [387, 169] on span "Exibir somente esta rota" at bounding box center [421, 170] width 68 height 6
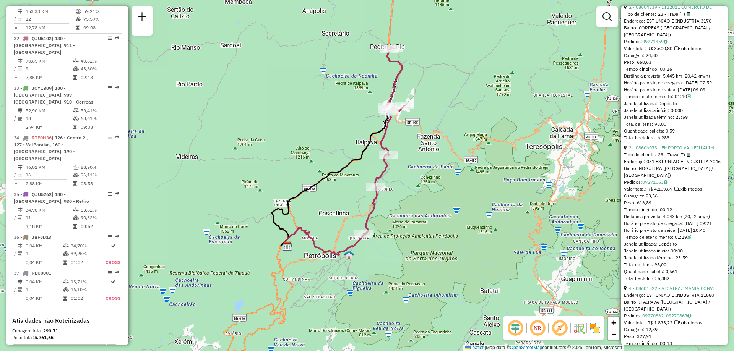
drag, startPoint x: 457, startPoint y: 234, endPoint x: 427, endPoint y: 208, distance: 39.3
click at [427, 208] on div "Janela de atendimento Grade de atendimento Capacidade Transportadoras Veículos …" at bounding box center [367, 175] width 734 height 351
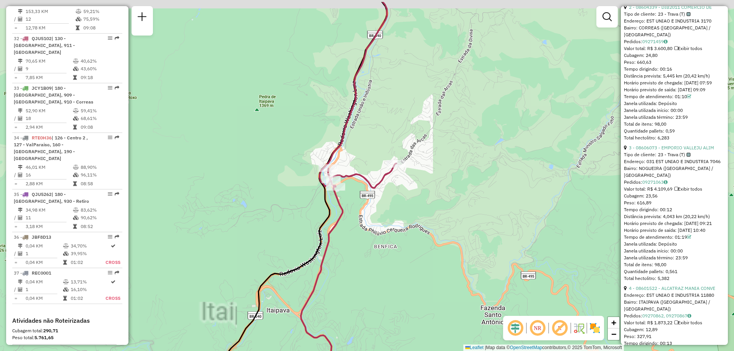
drag, startPoint x: 384, startPoint y: 84, endPoint x: 408, endPoint y: 123, distance: 45.5
click at [408, 123] on div "Janela de atendimento Grade de atendimento Capacidade Transportadoras Veículos …" at bounding box center [367, 175] width 734 height 351
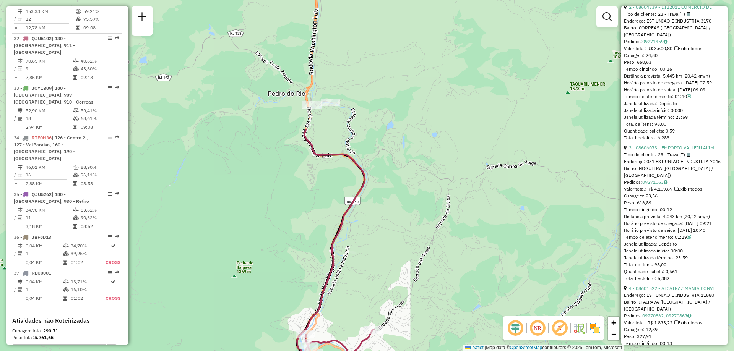
drag, startPoint x: 407, startPoint y: 92, endPoint x: 381, endPoint y: 262, distance: 171.7
click at [381, 262] on div "Janela de atendimento Grade de atendimento Capacidade Transportadoras Veículos …" at bounding box center [367, 175] width 734 height 351
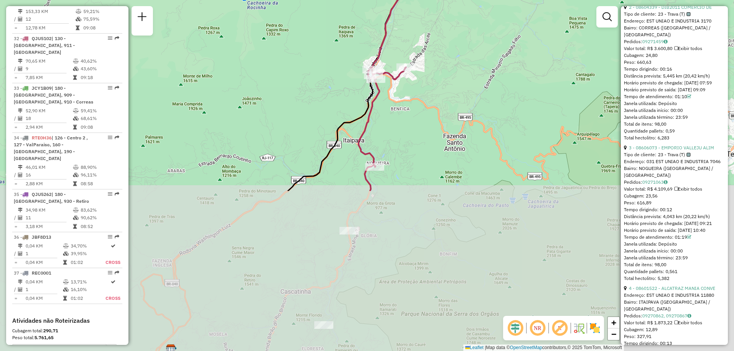
drag, startPoint x: 427, startPoint y: 233, endPoint x: 450, endPoint y: 37, distance: 197.2
click at [450, 37] on div "Janela de atendimento Grade de atendimento Capacidade Transportadoras Veículos …" at bounding box center [367, 175] width 734 height 351
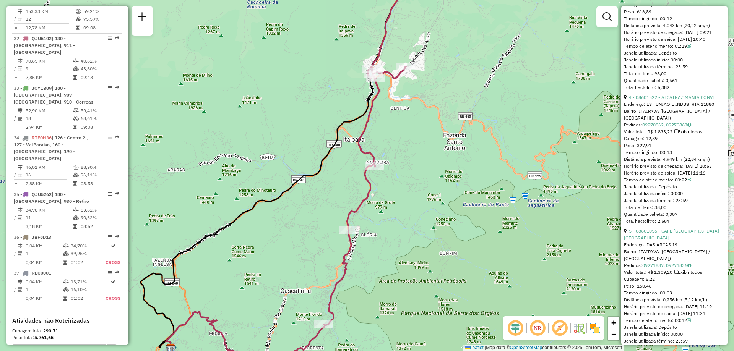
scroll to position [772, 0]
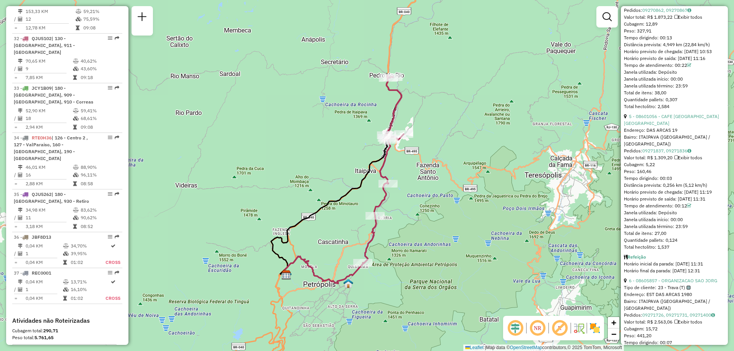
drag, startPoint x: 426, startPoint y: 44, endPoint x: 420, endPoint y: 85, distance: 42.2
click at [420, 85] on div "Janela de atendimento Grade de atendimento Capacidade Transportadoras Veículos …" at bounding box center [367, 175] width 734 height 351
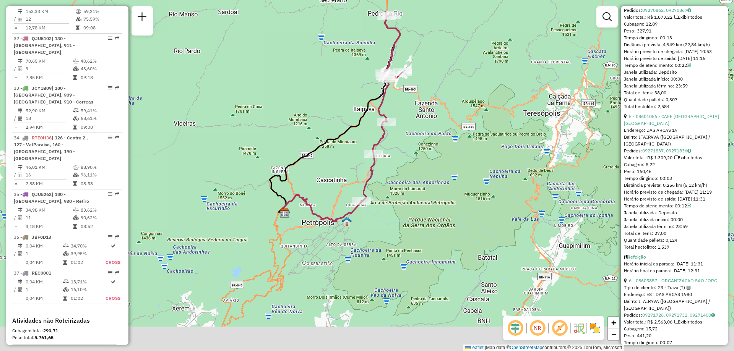
drag, startPoint x: 346, startPoint y: 127, endPoint x: 343, endPoint y: 30, distance: 96.8
click at [343, 30] on div "Janela de atendimento Grade de atendimento Capacidade Transportadoras Veículos …" at bounding box center [367, 175] width 734 height 351
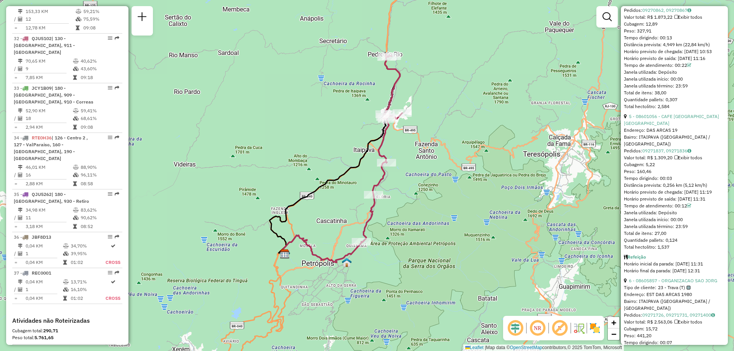
drag, startPoint x: 418, startPoint y: 76, endPoint x: 419, endPoint y: 146, distance: 70.4
click at [419, 146] on div "Janela de atendimento Grade de atendimento Capacidade Transportadoras Veículos …" at bounding box center [367, 175] width 734 height 351
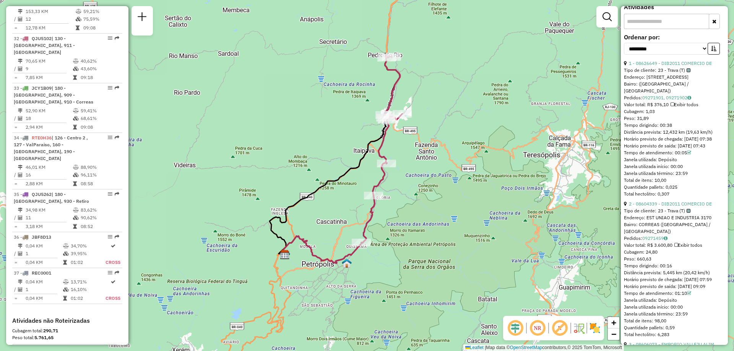
scroll to position [0, 0]
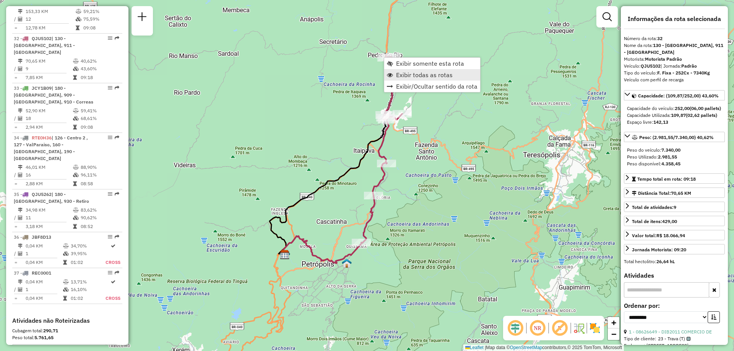
click at [400, 75] on span "Exibir todas as rotas" at bounding box center [424, 75] width 57 height 6
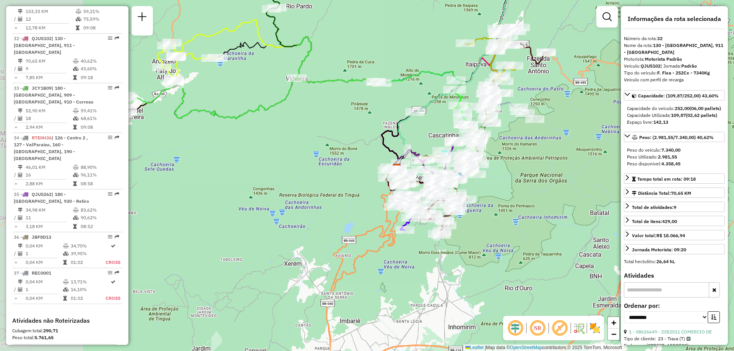
drag, startPoint x: 430, startPoint y: 259, endPoint x: 542, endPoint y: 173, distance: 141.5
click at [542, 173] on div "Janela de atendimento Grade de atendimento Capacidade Transportadoras Veículos …" at bounding box center [367, 175] width 734 height 351
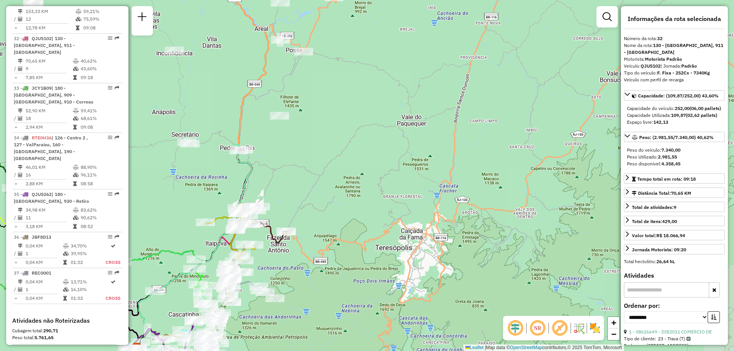
drag, startPoint x: 574, startPoint y: 93, endPoint x: 315, endPoint y: 273, distance: 315.8
click at [315, 273] on div "Janela de atendimento Grade de atendimento Capacidade Transportadoras Veículos …" at bounding box center [367, 175] width 734 height 351
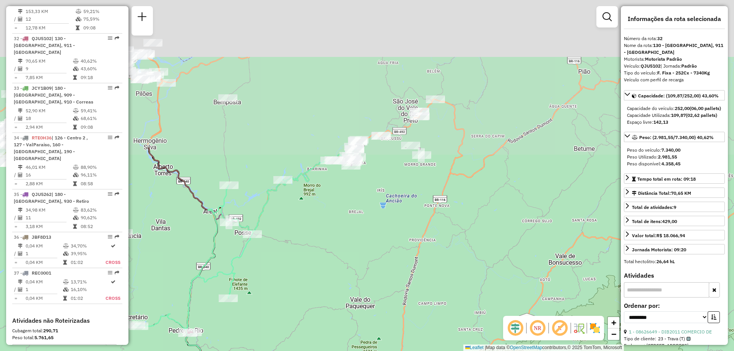
drag, startPoint x: 349, startPoint y: 151, endPoint x: 296, endPoint y: 337, distance: 193.2
click at [296, 337] on div "Janela de atendimento Grade de atendimento Capacidade Transportadoras Veículos …" at bounding box center [367, 175] width 734 height 351
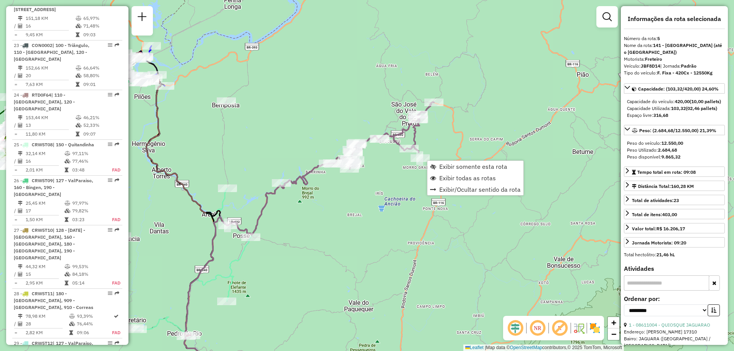
scroll to position [481, 0]
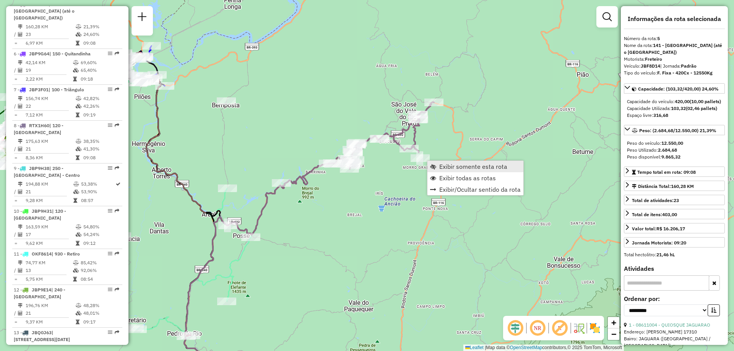
click at [444, 169] on span "Exibir somente esta rota" at bounding box center [473, 167] width 68 height 6
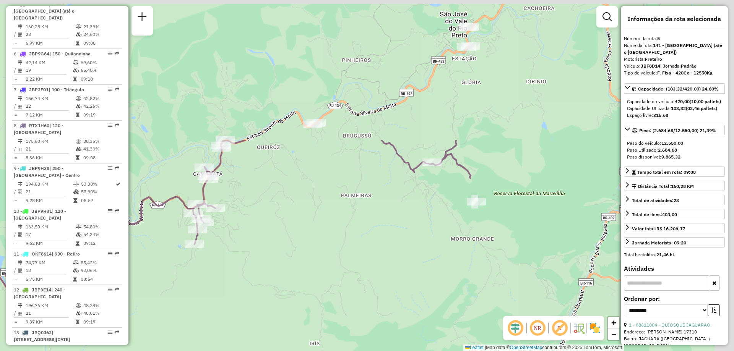
drag, startPoint x: 445, startPoint y: 98, endPoint x: 304, endPoint y: 275, distance: 226.4
click at [306, 275] on div "Janela de atendimento Grade de atendimento Capacidade Transportadoras Veículos …" at bounding box center [367, 175] width 734 height 351
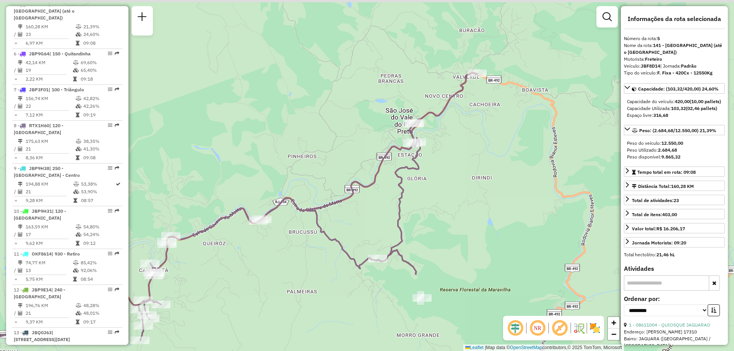
drag, startPoint x: 484, startPoint y: 94, endPoint x: 429, endPoint y: 194, distance: 113.8
click at [429, 194] on div "Janela de atendimento Grade de atendimento Capacidade Transportadoras Veículos …" at bounding box center [367, 175] width 734 height 351
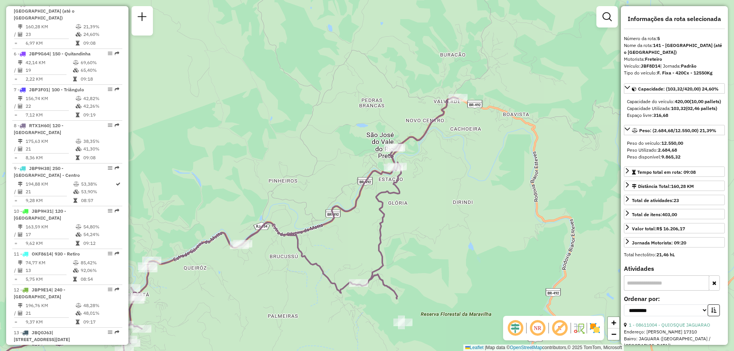
drag, startPoint x: 465, startPoint y: 131, endPoint x: 452, endPoint y: 148, distance: 21.4
click at [452, 148] on div "Janela de atendimento Grade de atendimento Capacidade Transportadoras Veículos …" at bounding box center [367, 175] width 734 height 351
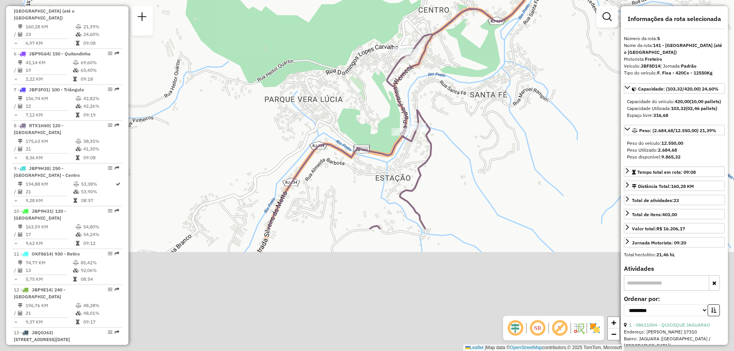
drag, startPoint x: 487, startPoint y: 294, endPoint x: 562, endPoint y: 122, distance: 188.0
click at [562, 122] on div "Janela de atendimento Grade de atendimento Capacidade Transportadoras Veículos …" at bounding box center [367, 175] width 734 height 351
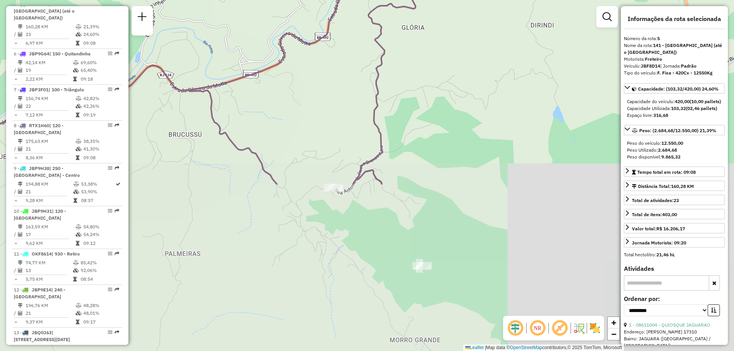
drag, startPoint x: 405, startPoint y: 276, endPoint x: 415, endPoint y: 75, distance: 202.2
click at [415, 75] on div "Janela de atendimento Grade de atendimento Capacidade Transportadoras Veículos …" at bounding box center [367, 175] width 734 height 351
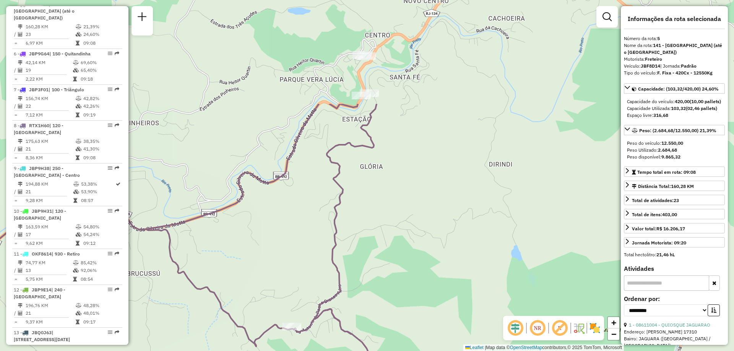
drag, startPoint x: 512, startPoint y: 94, endPoint x: 434, endPoint y: 325, distance: 244.0
click at [434, 325] on div "Janela de atendimento Grade de atendimento Capacidade Transportadoras Veículos …" at bounding box center [367, 175] width 734 height 351
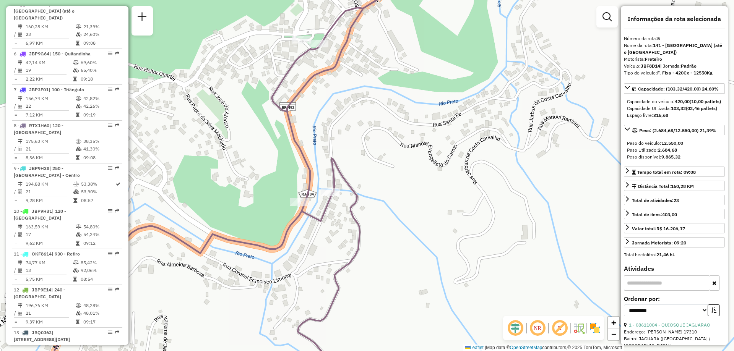
click at [367, 158] on div "Rota 5 - Placa JBF8D14 08621079 - [PERSON_NAME] DE Janela de atendimento Grade …" at bounding box center [367, 175] width 734 height 351
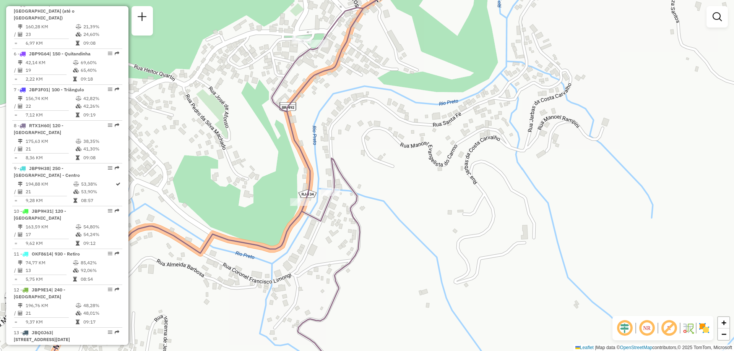
click at [425, 119] on div "Janela de atendimento Grade de atendimento Capacidade Transportadoras Veículos …" at bounding box center [367, 175] width 734 height 351
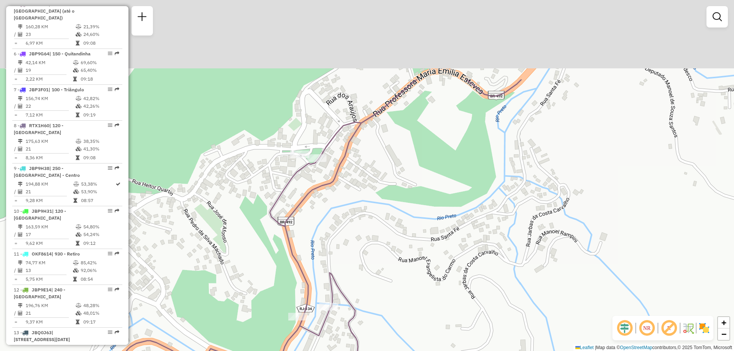
drag, startPoint x: 388, startPoint y: 81, endPoint x: 388, endPoint y: 181, distance: 100.2
click at [388, 181] on div "Janela de atendimento Grade de atendimento Capacidade Transportadoras Veículos …" at bounding box center [367, 175] width 734 height 351
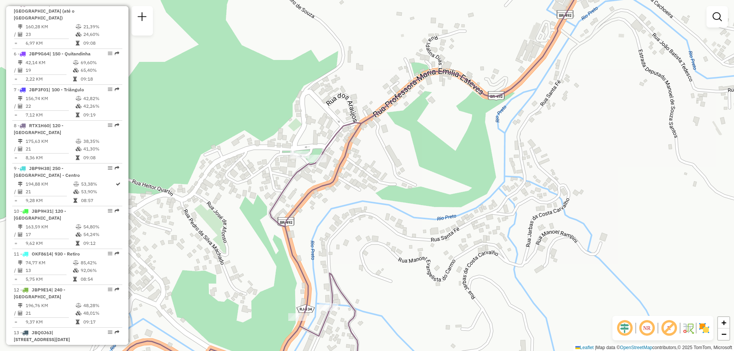
click at [507, 206] on div "Janela de atendimento Grade de atendimento Capacidade Transportadoras Veículos …" at bounding box center [367, 175] width 734 height 351
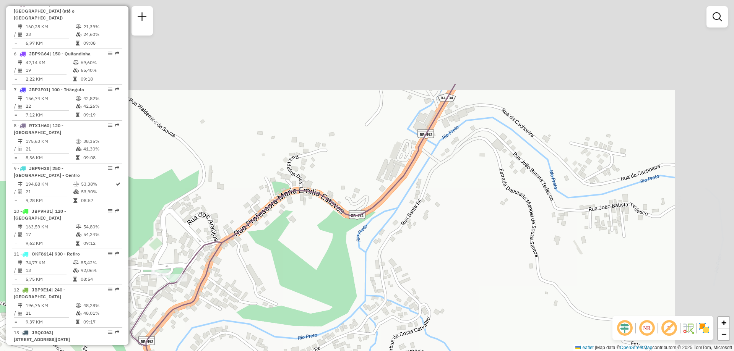
drag, startPoint x: 534, startPoint y: 141, endPoint x: 378, endPoint y: 283, distance: 210.9
click at [378, 283] on div "Janela de atendimento Grade de atendimento Capacidade Transportadoras Veículos …" at bounding box center [367, 175] width 734 height 351
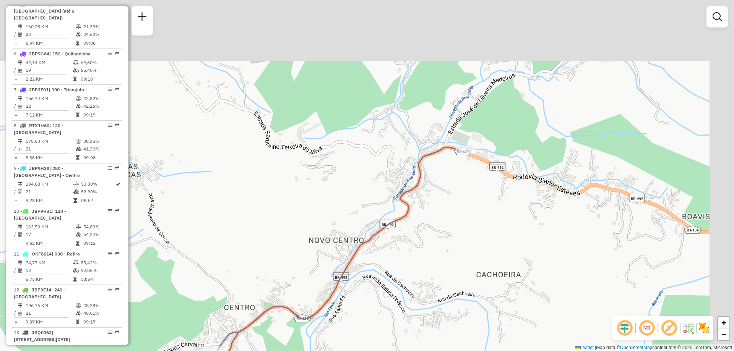
drag, startPoint x: 530, startPoint y: 123, endPoint x: 424, endPoint y: 247, distance: 162.5
click at [424, 247] on div "Janela de atendimento Grade de atendimento Capacidade Transportadoras Veículos …" at bounding box center [367, 175] width 734 height 351
